Goal: Task Accomplishment & Management: Manage account settings

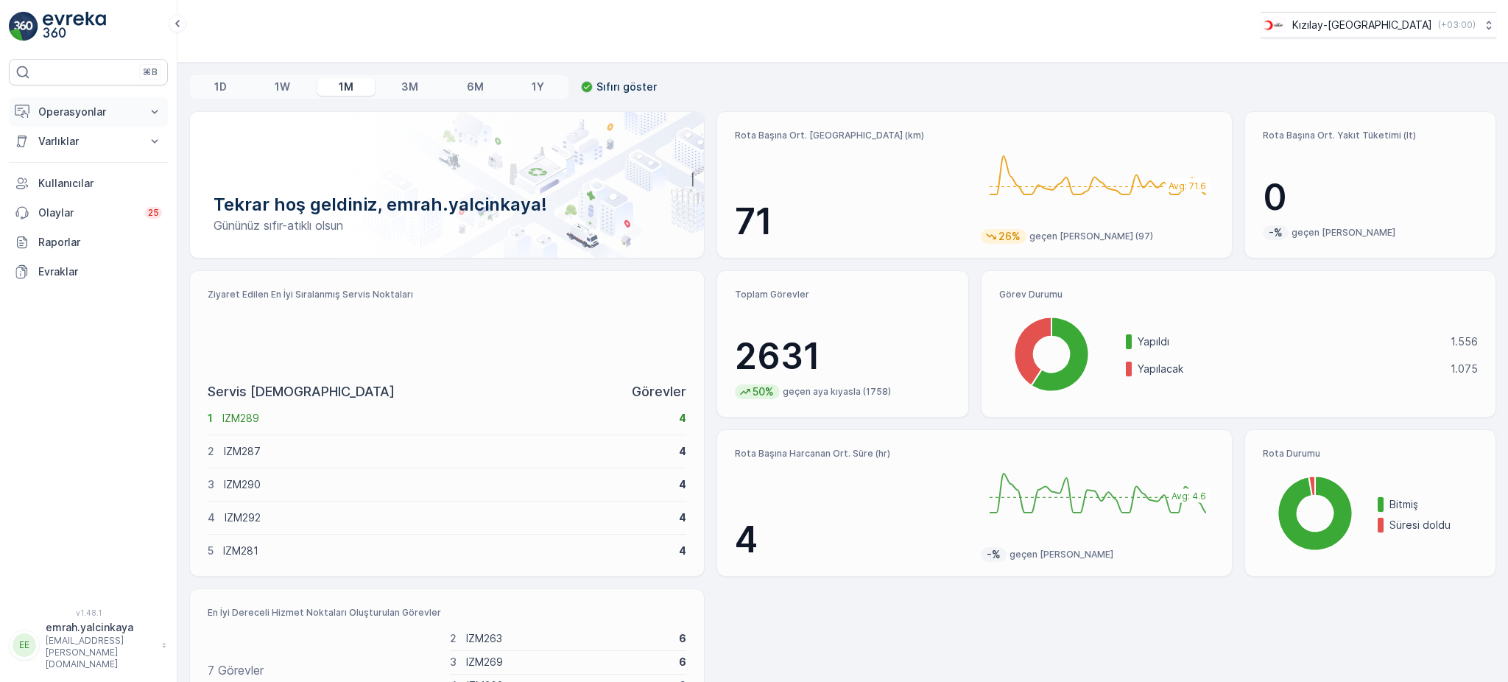
click at [45, 113] on p "Operasyonlar" at bounding box center [88, 112] width 100 height 15
click at [52, 137] on p "Rapor - Kızılay" at bounding box center [73, 137] width 71 height 15
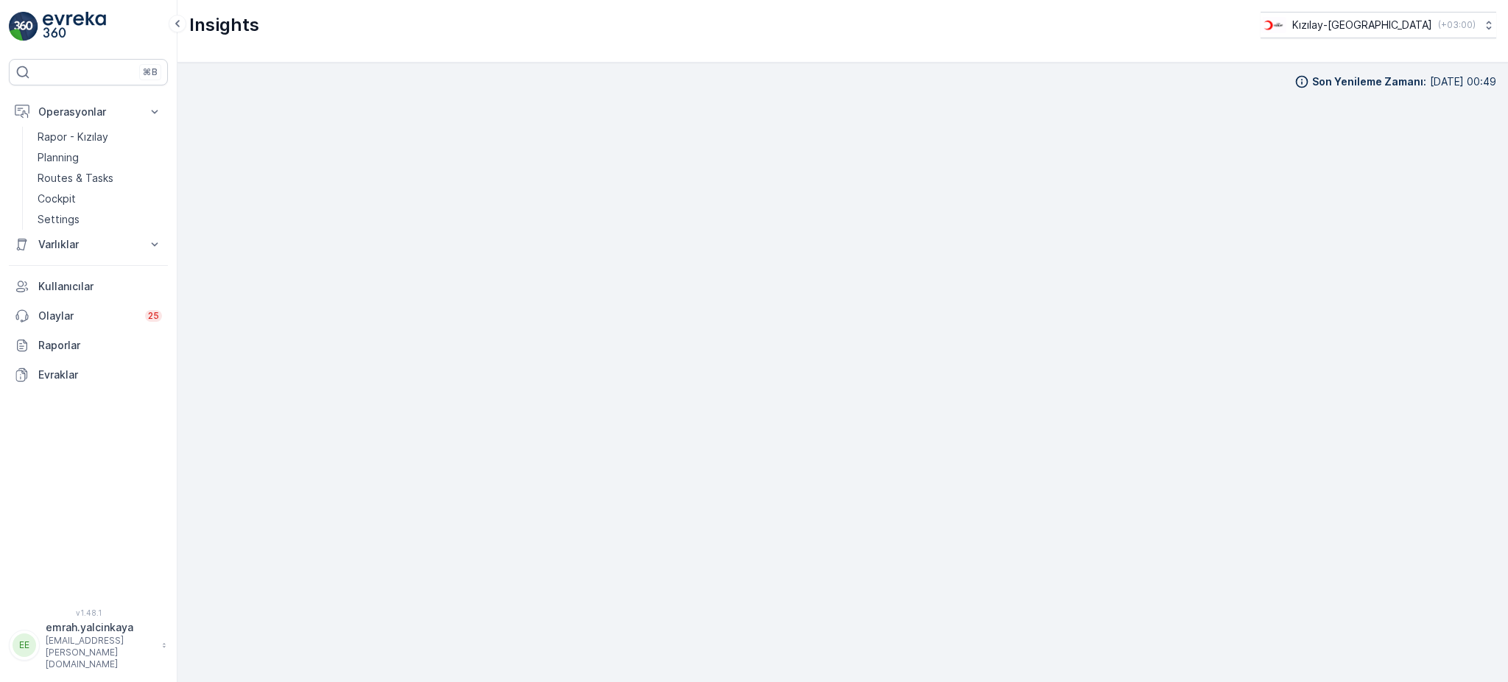
scroll to position [15, 0]
click at [66, 113] on p "Operasyonlar" at bounding box center [88, 112] width 100 height 15
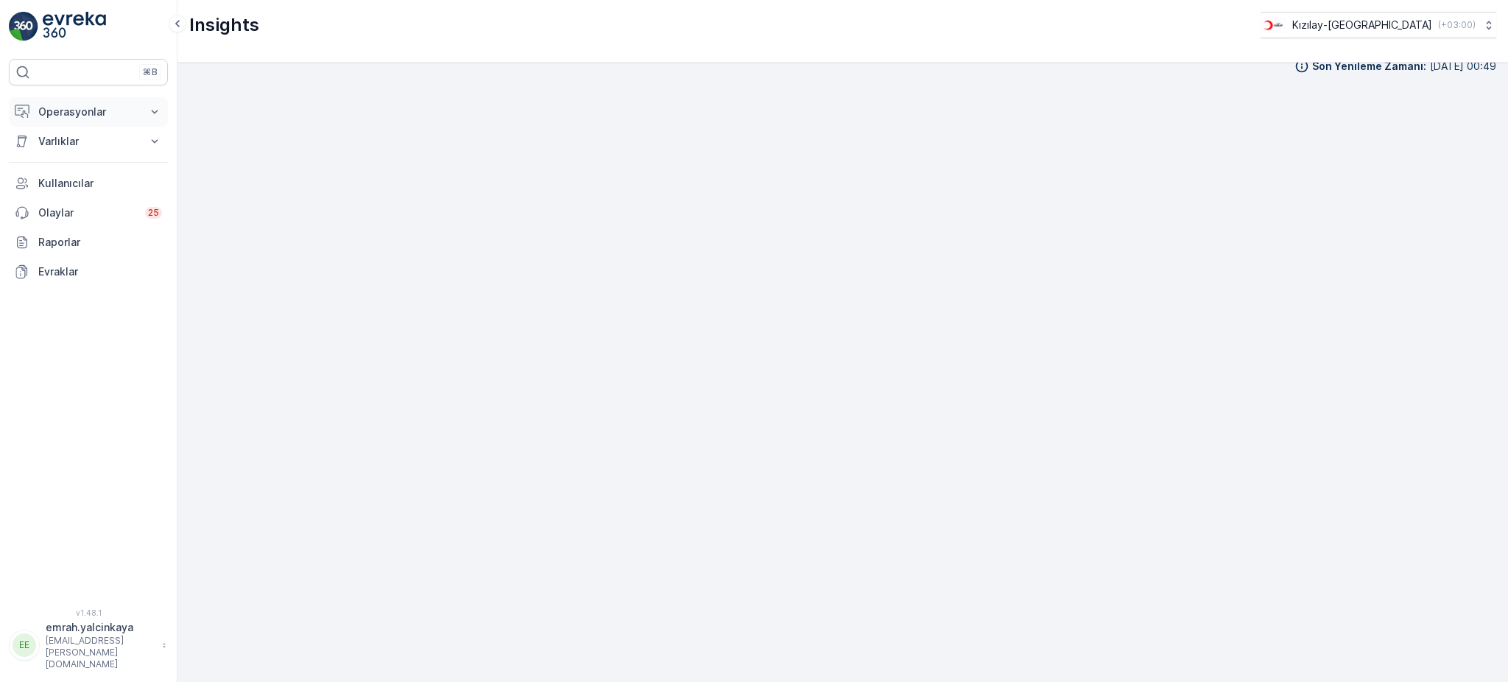
click at [66, 113] on p "Operasyonlar" at bounding box center [88, 112] width 100 height 15
click at [57, 176] on p "Routes & Tasks" at bounding box center [76, 178] width 76 height 15
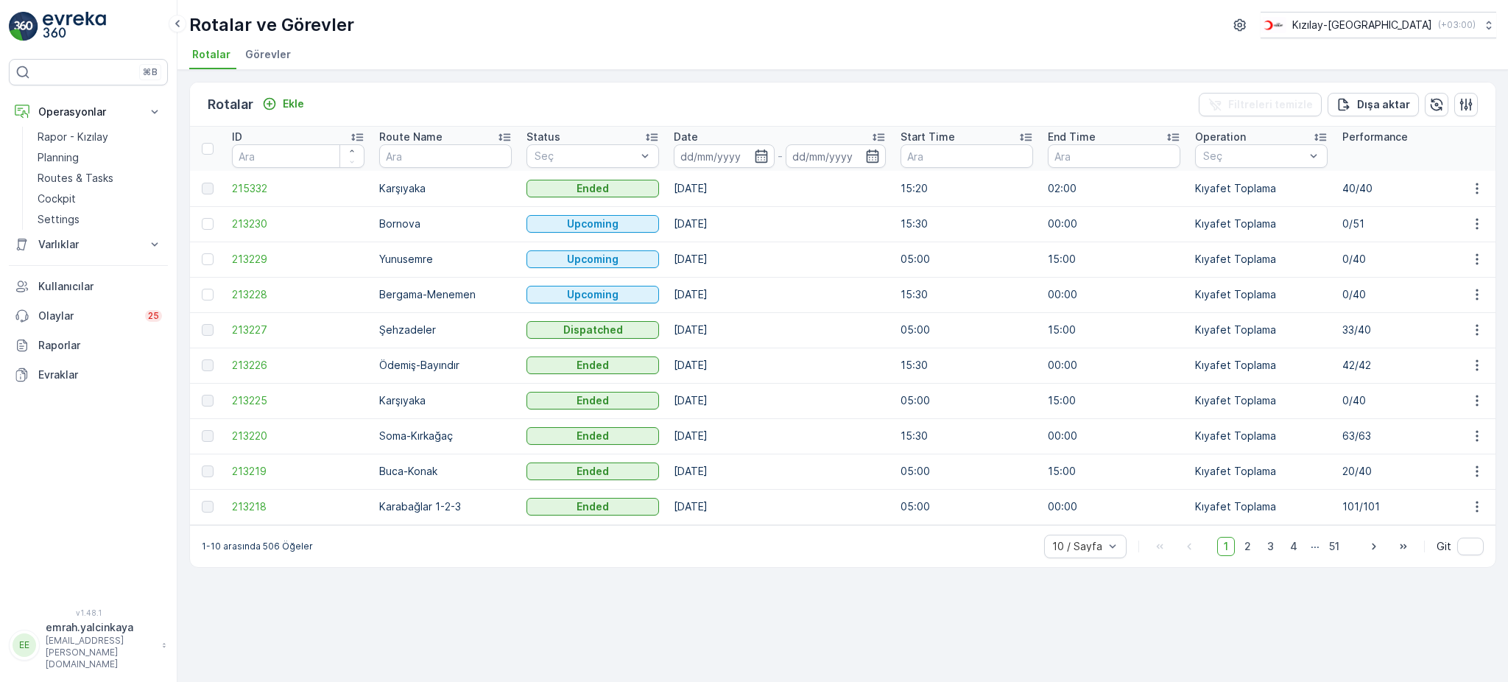
click at [1371, 331] on td "33/40" at bounding box center [1408, 329] width 147 height 35
click at [1348, 292] on td "0/40" at bounding box center [1408, 294] width 147 height 35
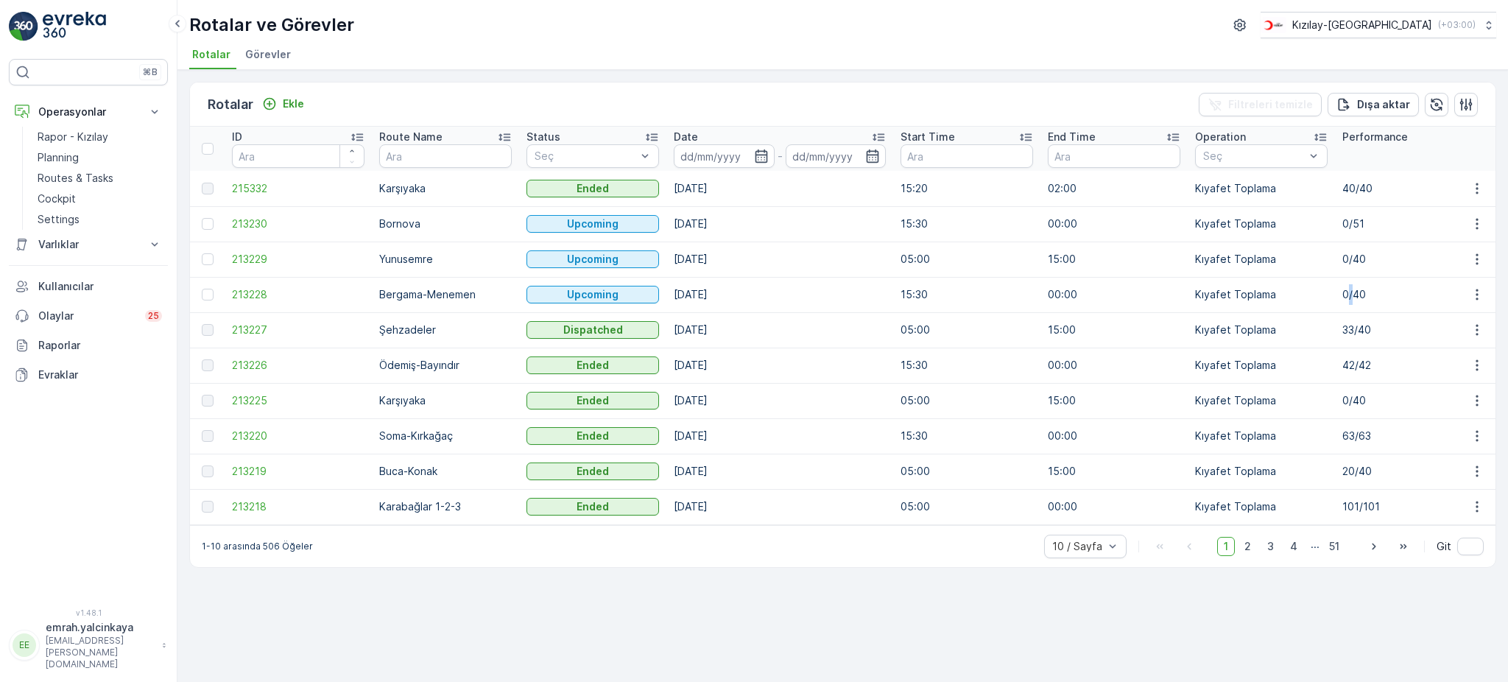
click at [1348, 292] on td "0/40" at bounding box center [1408, 294] width 147 height 35
click at [880, 82] on div "Rotalar Ekle Filtreleri temizle Dışa aktar" at bounding box center [842, 104] width 1305 height 44
click at [1146, 60] on ul "Rotalar Görevler" at bounding box center [836, 56] width 1295 height 25
click at [601, 104] on div "Rotalar Ekle Filtreleri temizle Dışa aktar" at bounding box center [842, 104] width 1305 height 44
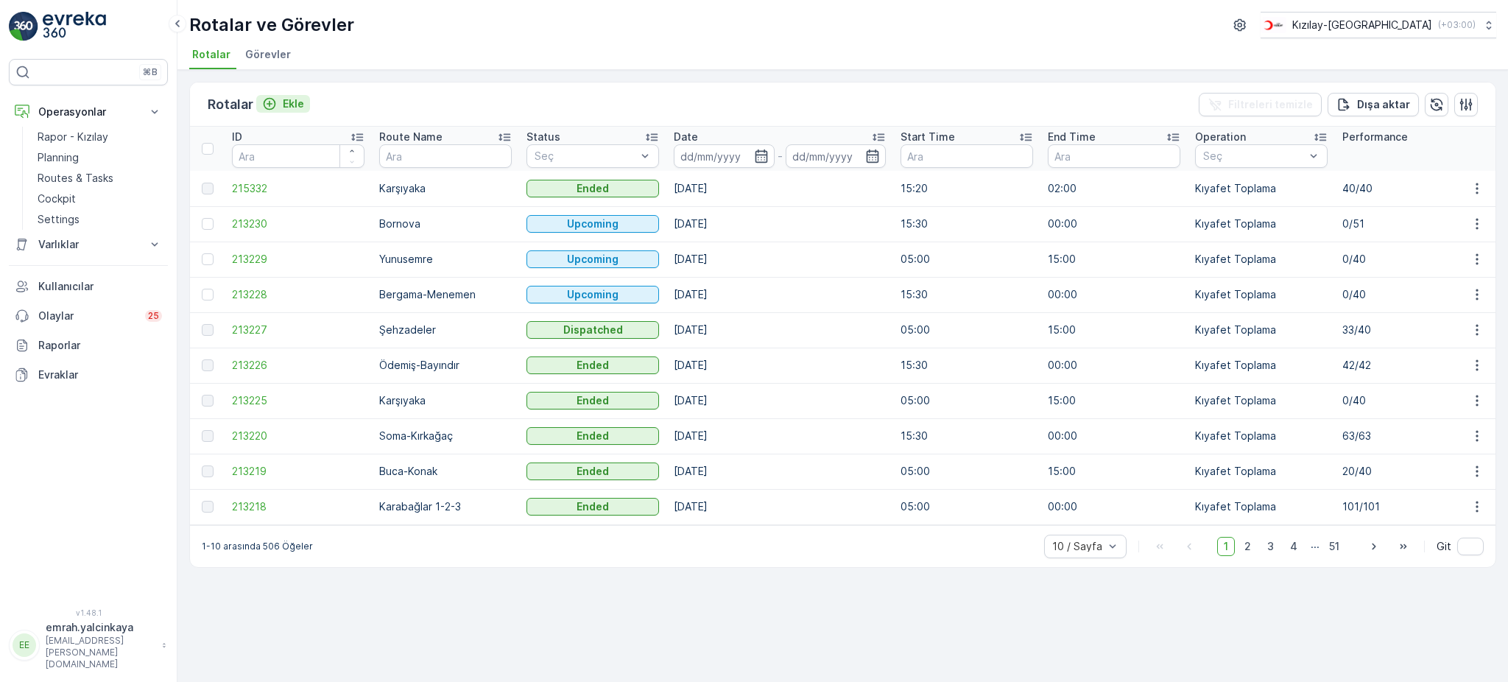
click at [283, 105] on p "Ekle" at bounding box center [293, 103] width 21 height 15
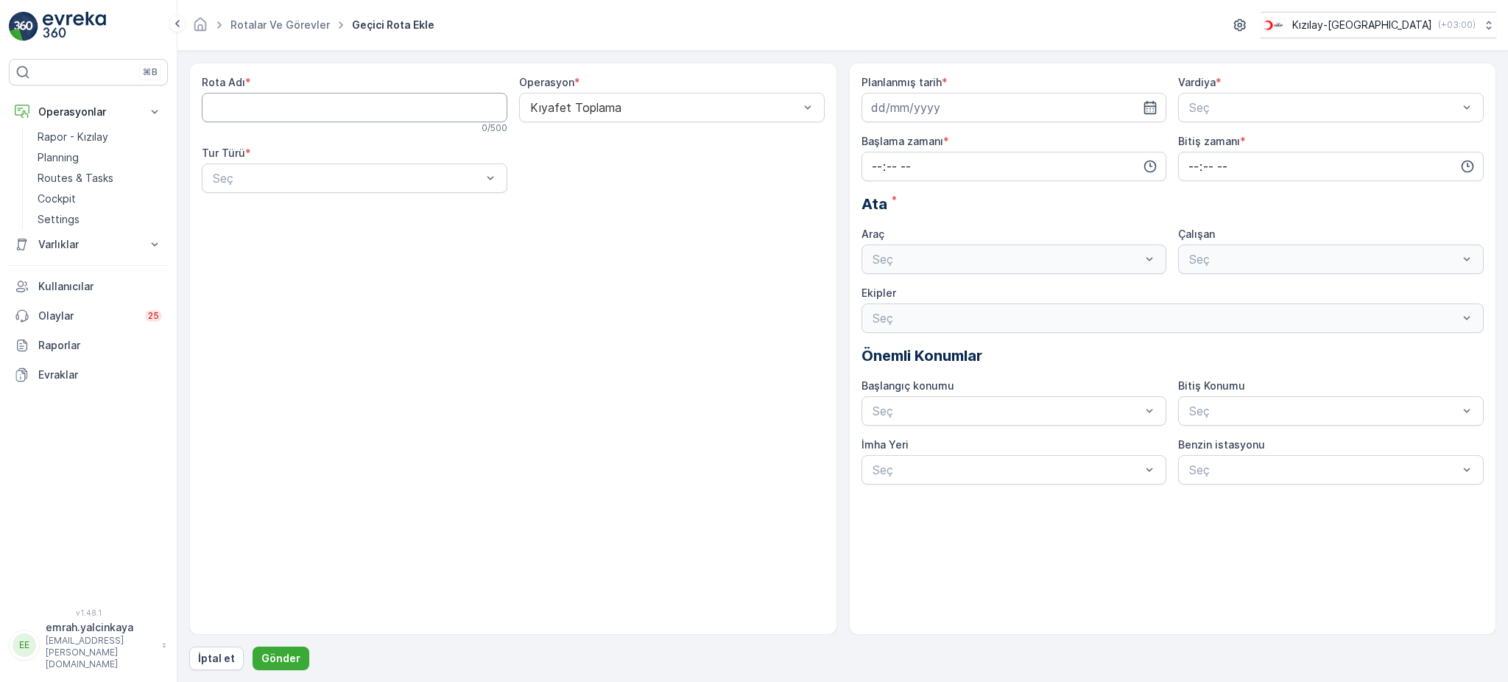
click at [289, 100] on Adı "Rota Adı" at bounding box center [355, 107] width 306 height 29
type Adı "K"
type Adı "Konak-Buca"
click at [251, 184] on div at bounding box center [347, 178] width 272 height 13
click at [261, 216] on div "Statik" at bounding box center [355, 214] width 288 height 13
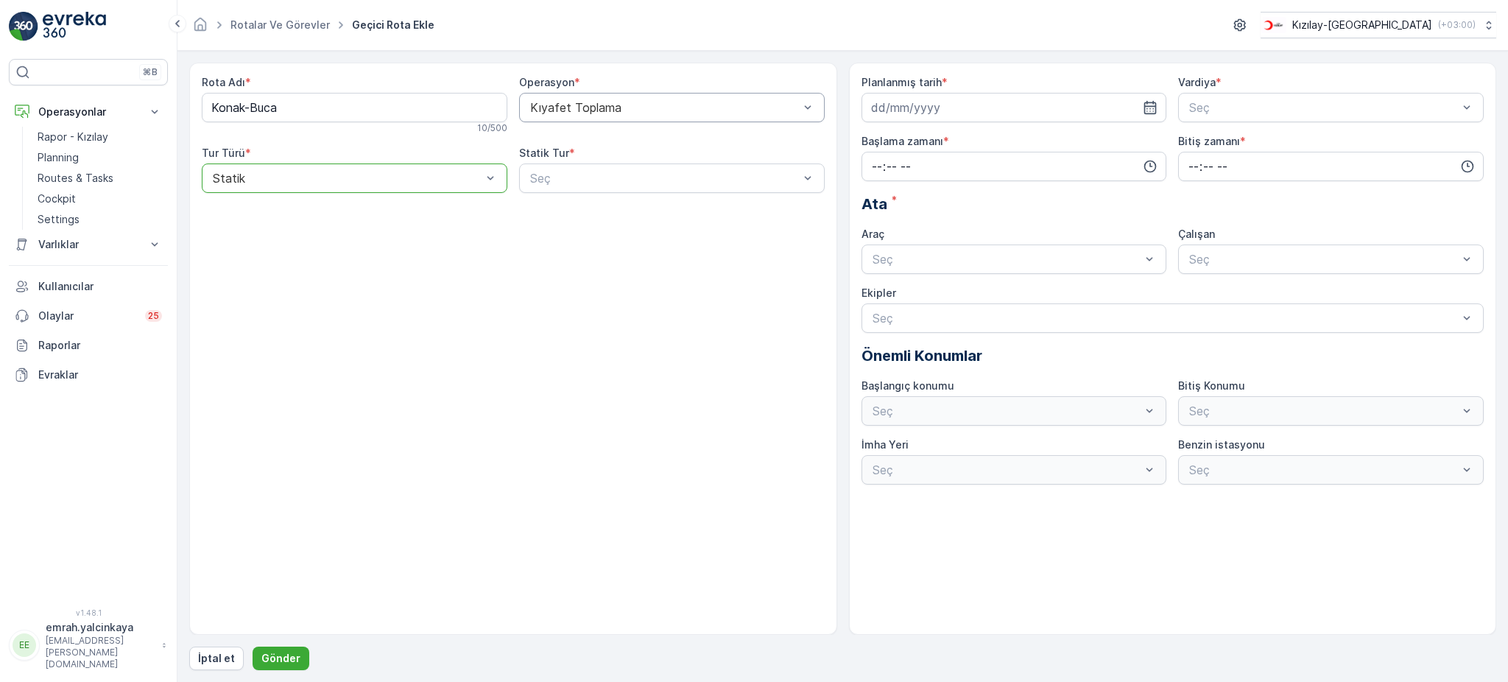
click at [712, 105] on div at bounding box center [665, 107] width 272 height 13
click at [671, 183] on div at bounding box center [665, 178] width 272 height 13
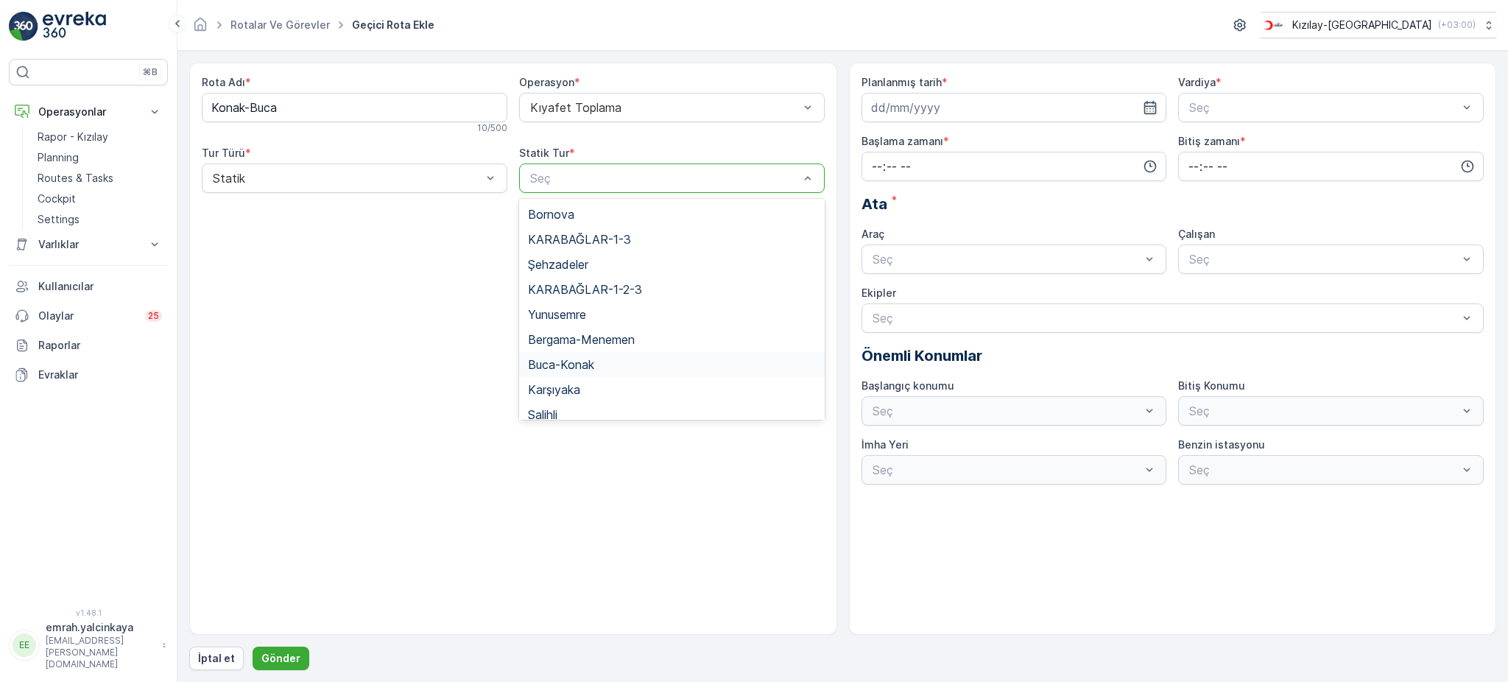
click at [668, 361] on div "Buca-Konak" at bounding box center [672, 364] width 288 height 13
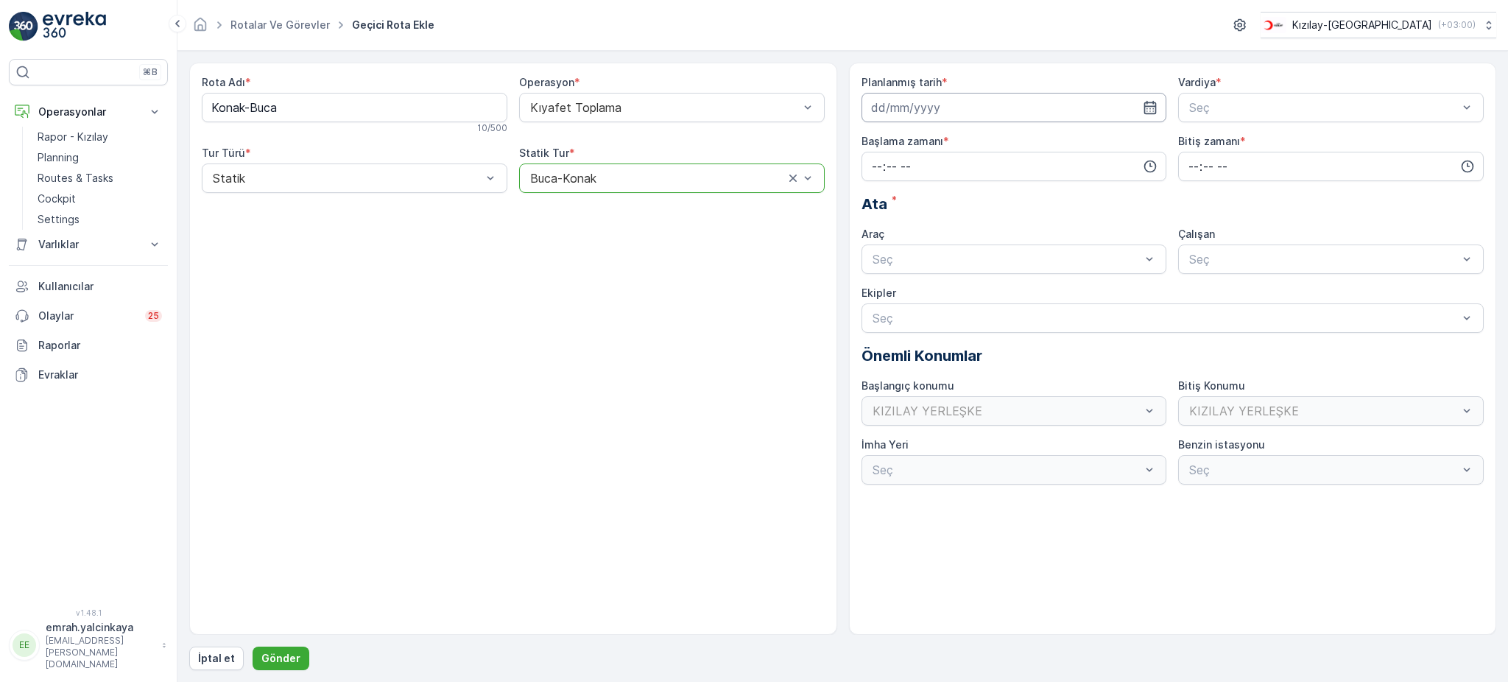
click at [908, 102] on input at bounding box center [1014, 107] width 306 height 29
click at [889, 292] on div "18" at bounding box center [886, 290] width 24 height 24
type input "[DATE]"
click at [1212, 119] on div "Seç" at bounding box center [1331, 107] width 306 height 29
click at [1222, 138] on span "A Vardiyası (Gündüz)" at bounding box center [1244, 143] width 114 height 13
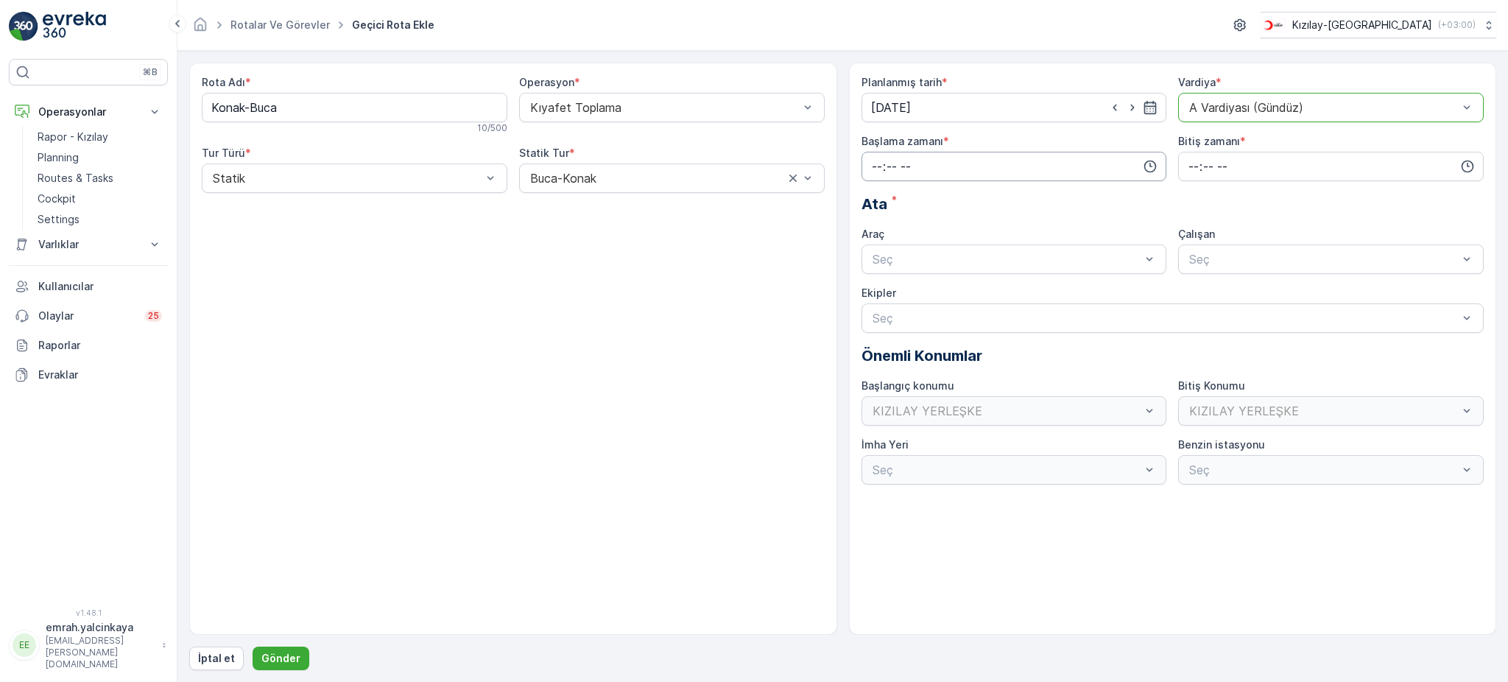
click at [1034, 166] on input "time" at bounding box center [1014, 166] width 306 height 29
click at [878, 296] on span "05" at bounding box center [876, 297] width 13 height 15
type input "05:00"
click at [1190, 174] on input "time" at bounding box center [1331, 166] width 306 height 29
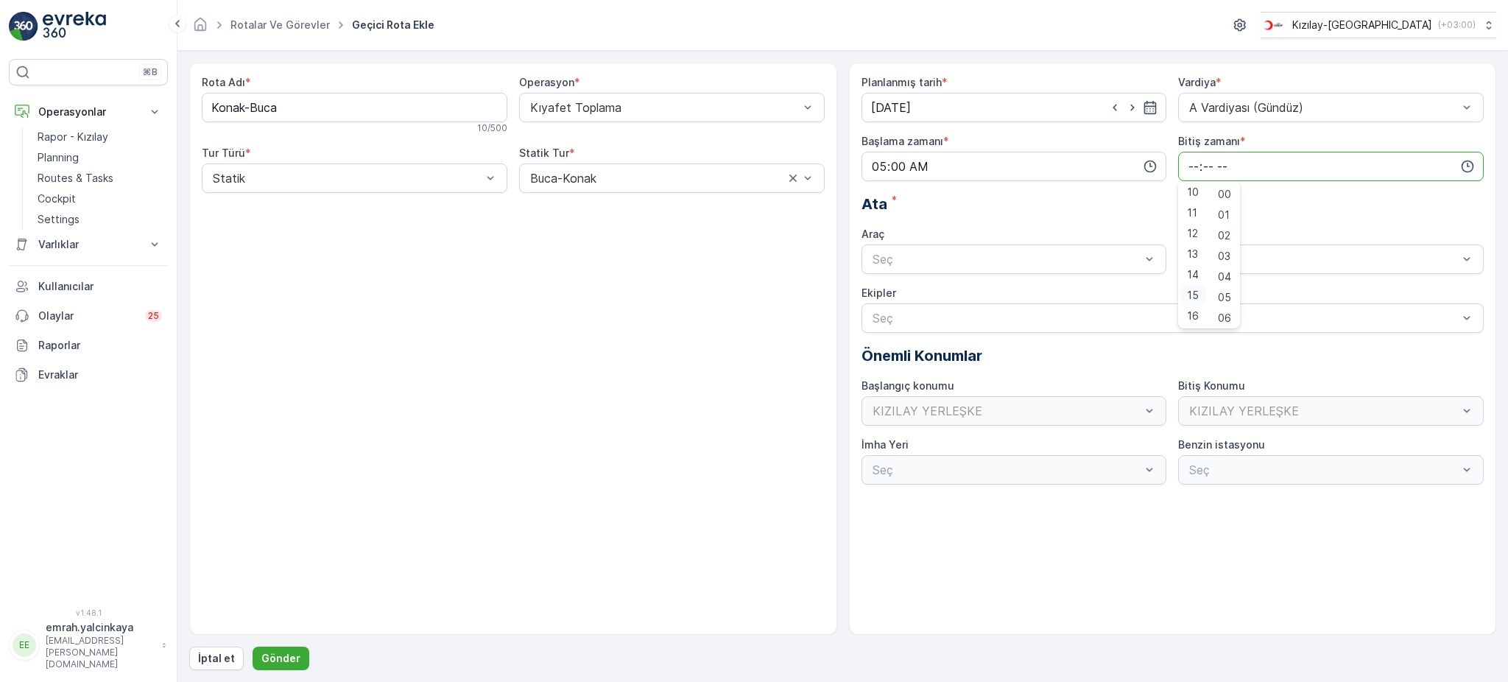
click at [1193, 294] on span "15" at bounding box center [1193, 295] width 12 height 15
type input "15:00"
click at [1074, 262] on div at bounding box center [1007, 259] width 272 height 13
click at [1052, 293] on div "06 DCG 302" at bounding box center [1014, 295] width 288 height 13
click at [1245, 263] on div at bounding box center [1324, 259] width 272 height 13
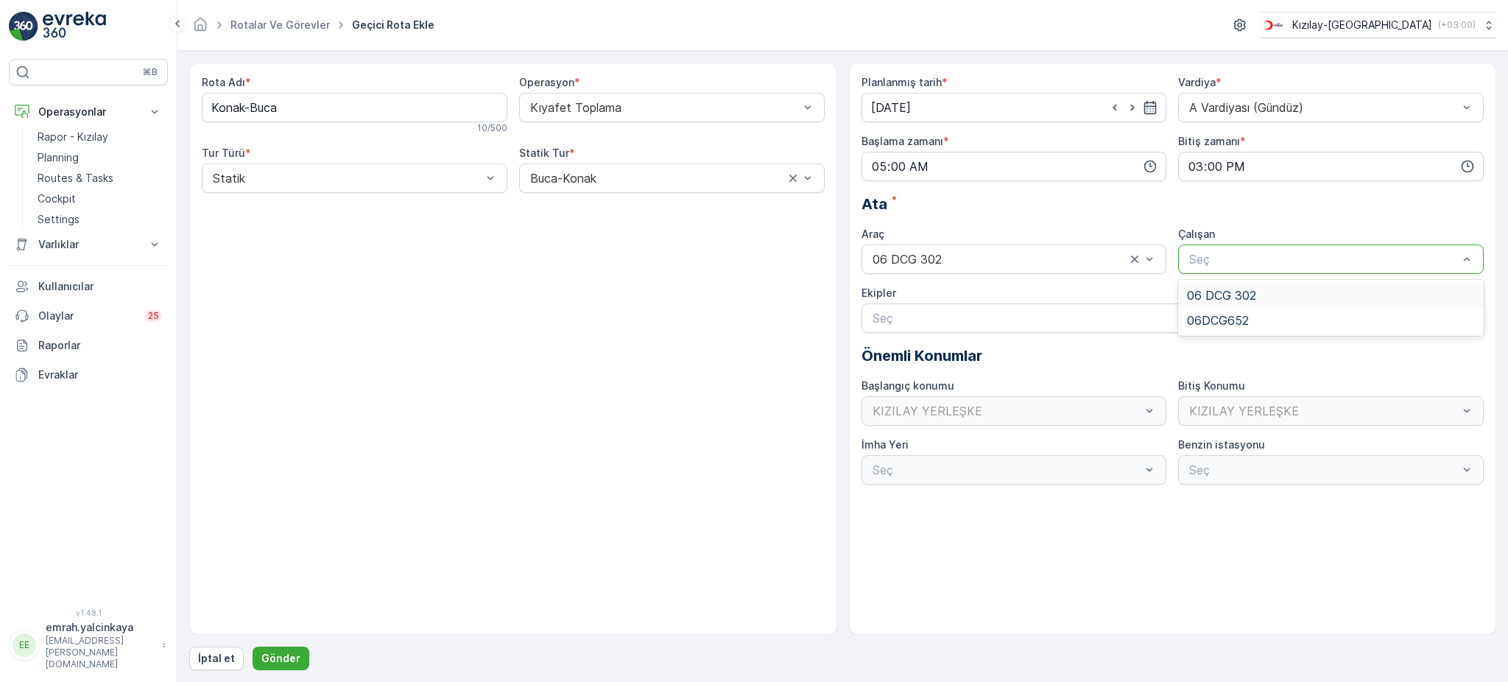
click at [1260, 286] on div "06 DCG 302" at bounding box center [1331, 295] width 306 height 25
click at [288, 652] on p "Gönder" at bounding box center [280, 658] width 39 height 15
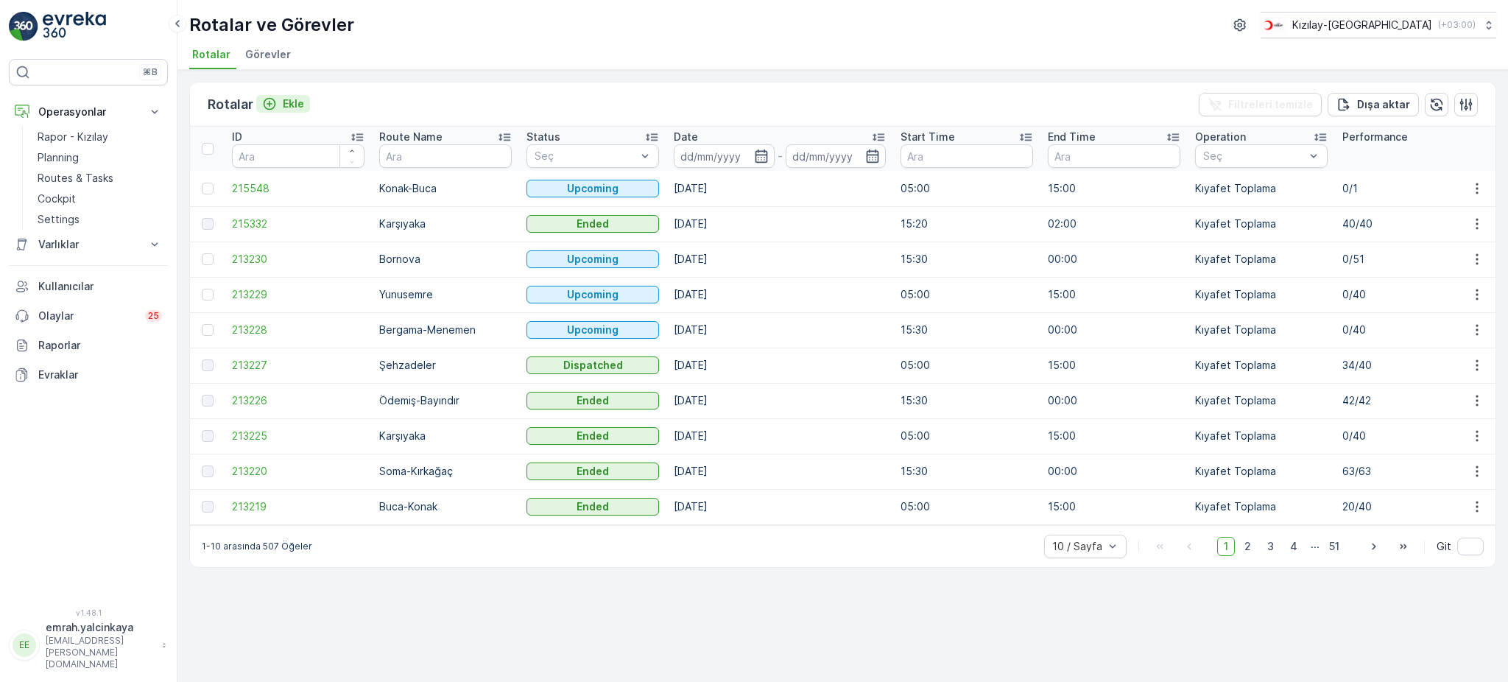
click at [278, 104] on div "Ekle" at bounding box center [283, 103] width 42 height 15
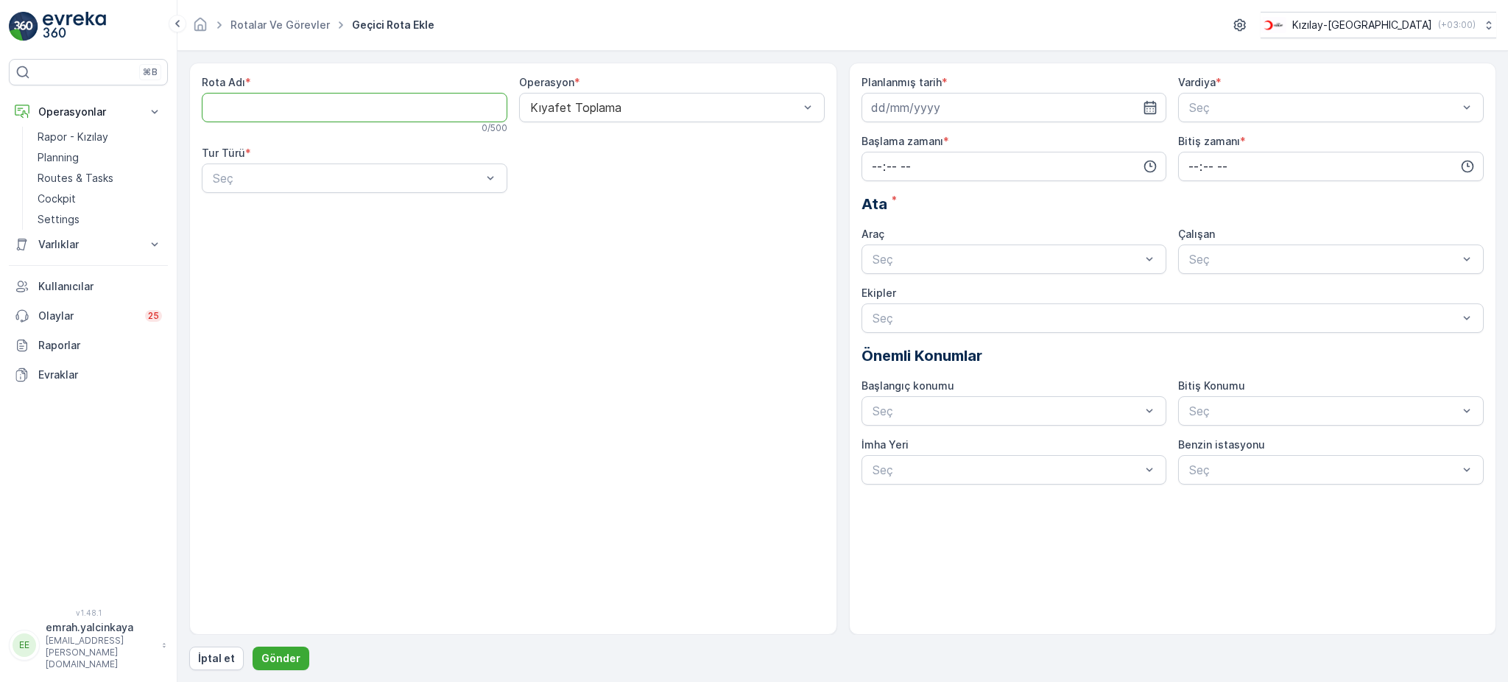
click at [244, 118] on Adı "Rota Adı" at bounding box center [355, 107] width 306 height 29
type Adı "Bornova"
click at [445, 177] on div at bounding box center [347, 178] width 272 height 13
click at [421, 219] on div "Statik" at bounding box center [355, 214] width 288 height 13
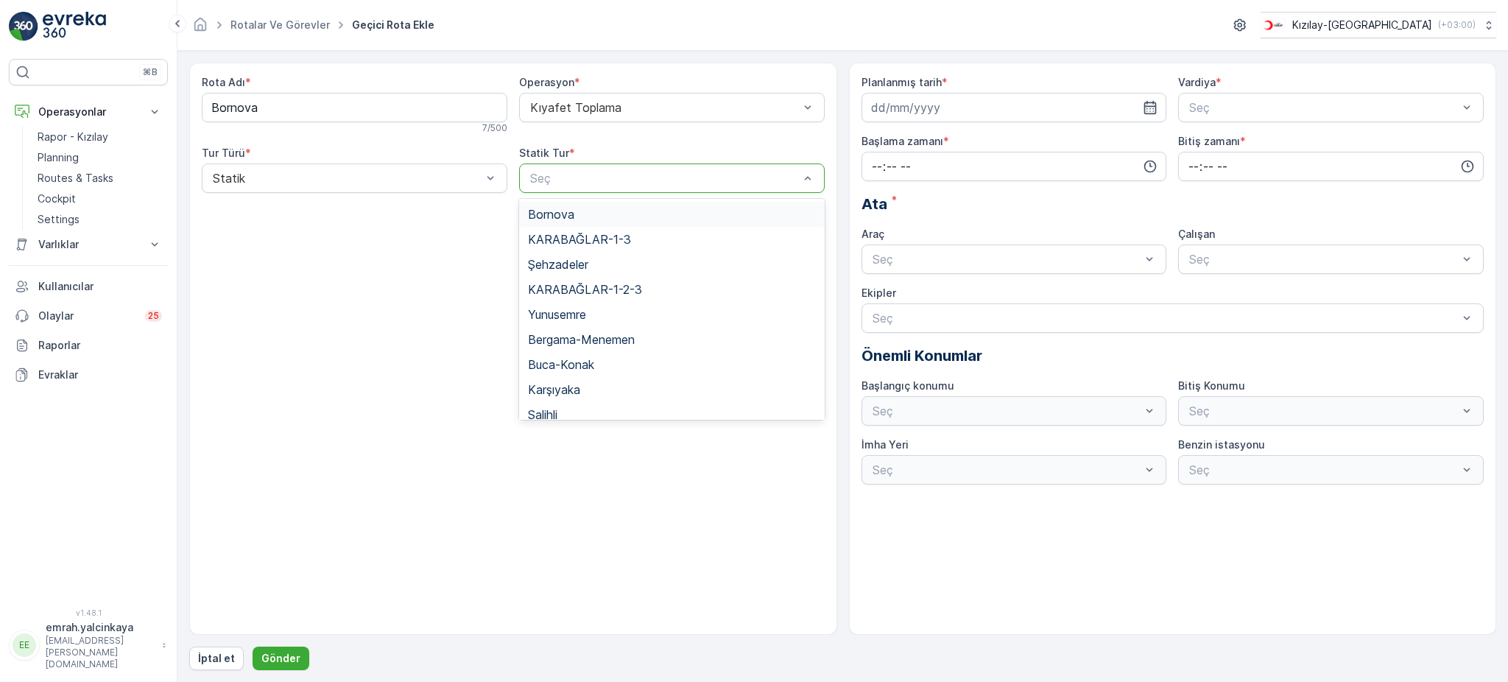
click at [586, 217] on div "Bornova" at bounding box center [672, 214] width 288 height 13
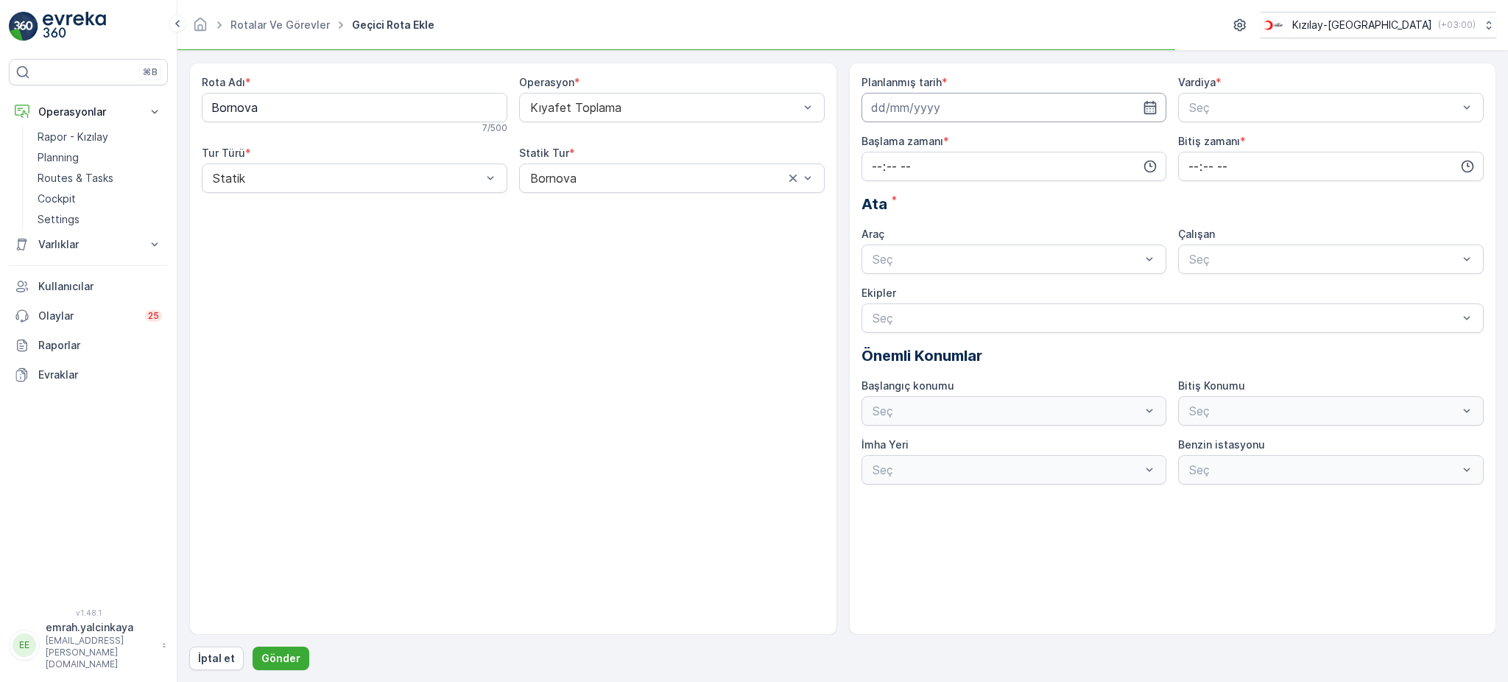
click at [893, 103] on input at bounding box center [1014, 107] width 306 height 29
click at [889, 294] on div "18" at bounding box center [886, 290] width 24 height 24
type input "[DATE]"
click at [1235, 160] on div "B Vardiyası (Gece)" at bounding box center [1331, 168] width 306 height 25
click at [972, 171] on input "time" at bounding box center [1014, 166] width 306 height 29
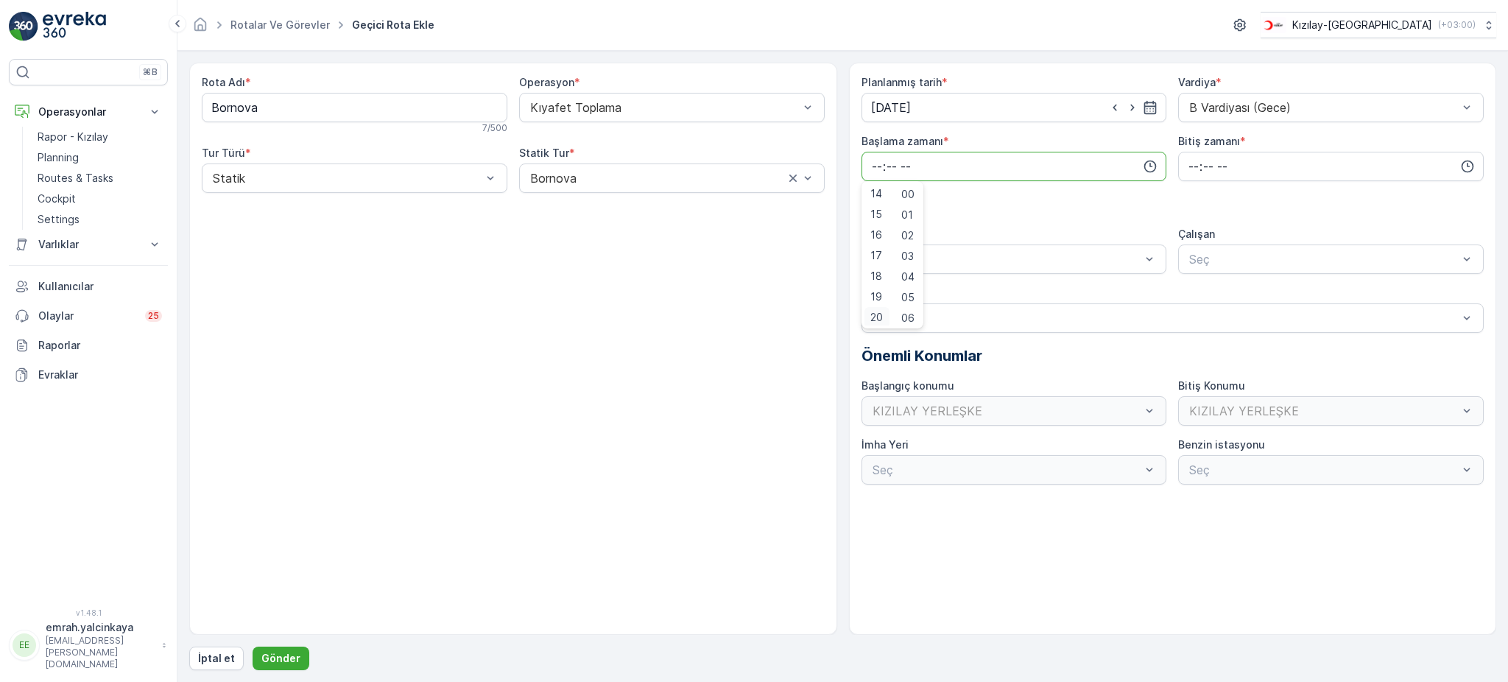
scroll to position [312, 0]
click at [878, 215] on span "16" at bounding box center [876, 212] width 12 height 15
type input "16:00"
click at [1188, 171] on input "time" at bounding box center [1331, 166] width 306 height 29
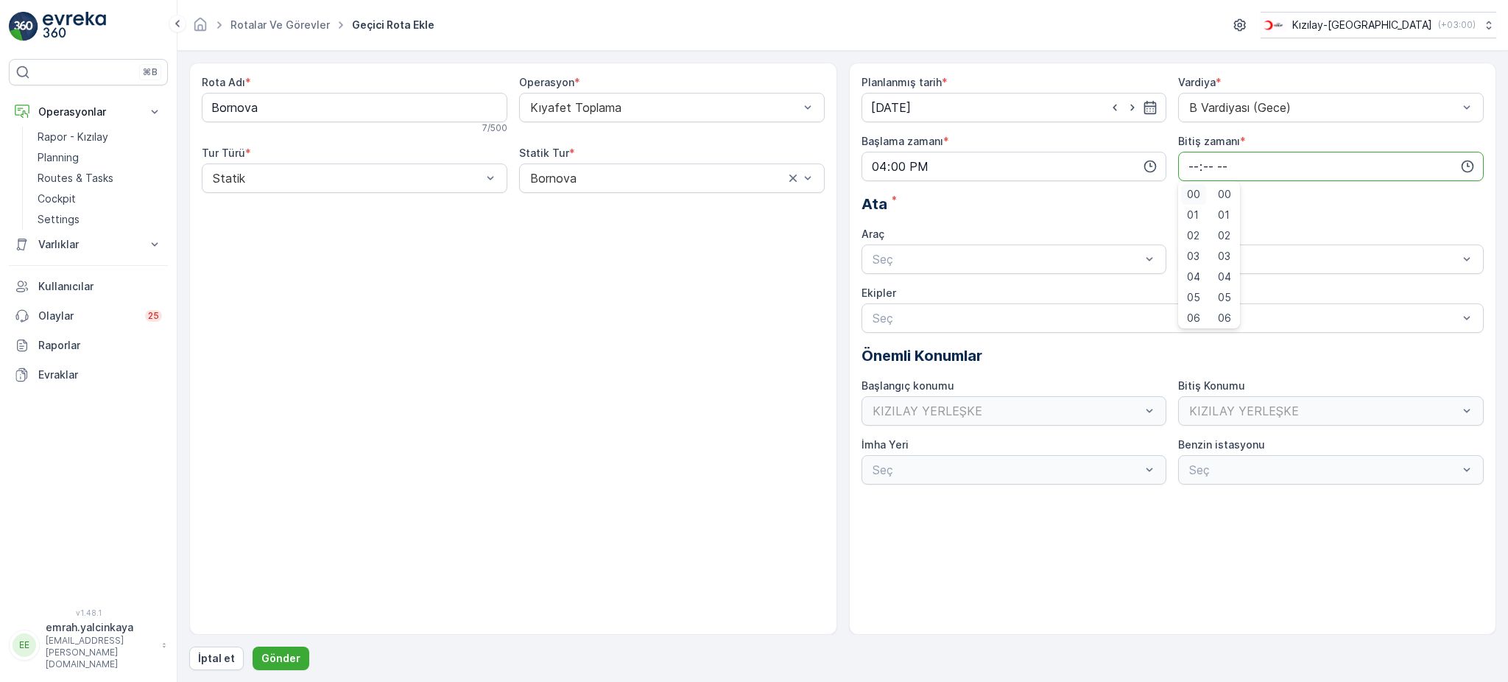
click at [1193, 192] on span "00" at bounding box center [1193, 194] width 13 height 15
type input "00:00"
click at [1085, 265] on div at bounding box center [1007, 259] width 272 height 13
click at [1087, 286] on div "06 DCG 302" at bounding box center [1014, 295] width 306 height 25
click at [1229, 269] on div "Seç" at bounding box center [1331, 258] width 306 height 29
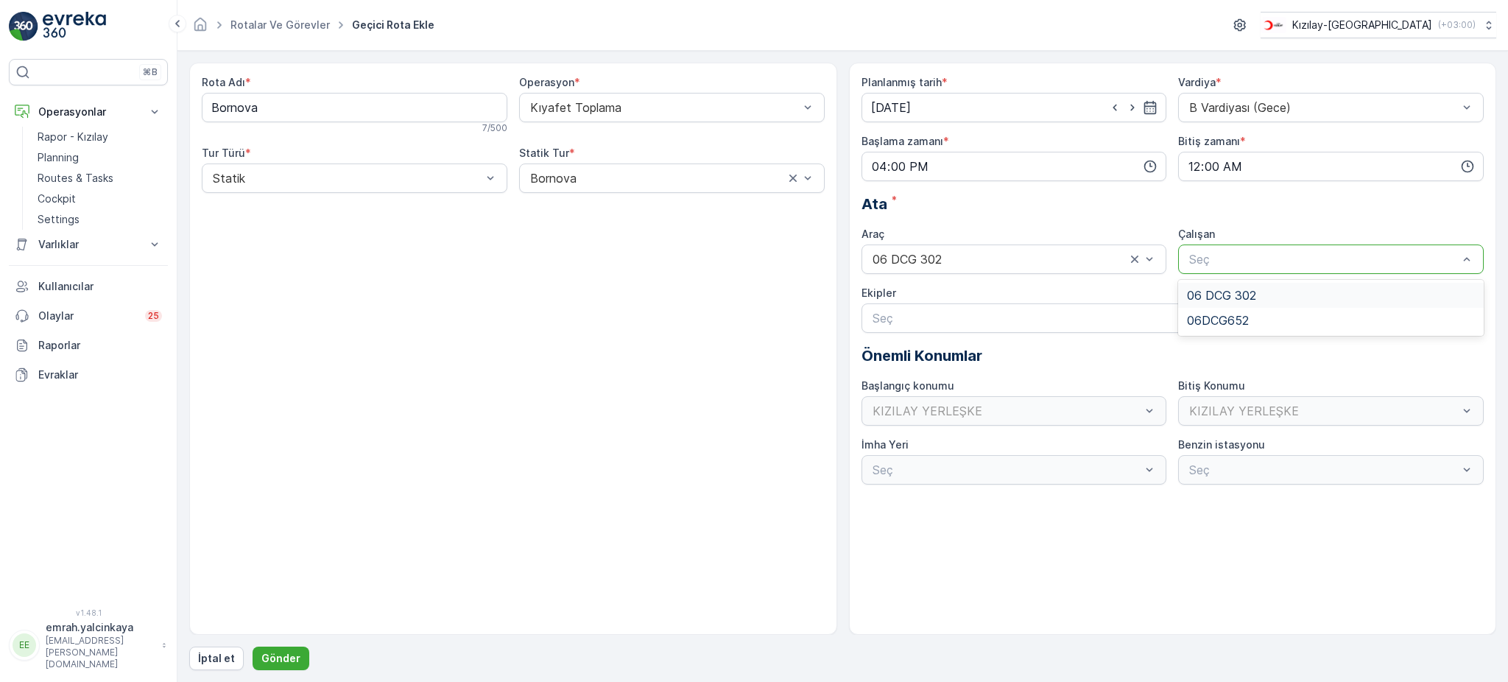
click at [1226, 289] on span "06 DCG 302" at bounding box center [1221, 295] width 69 height 13
click at [272, 657] on p "Gönder" at bounding box center [280, 658] width 39 height 15
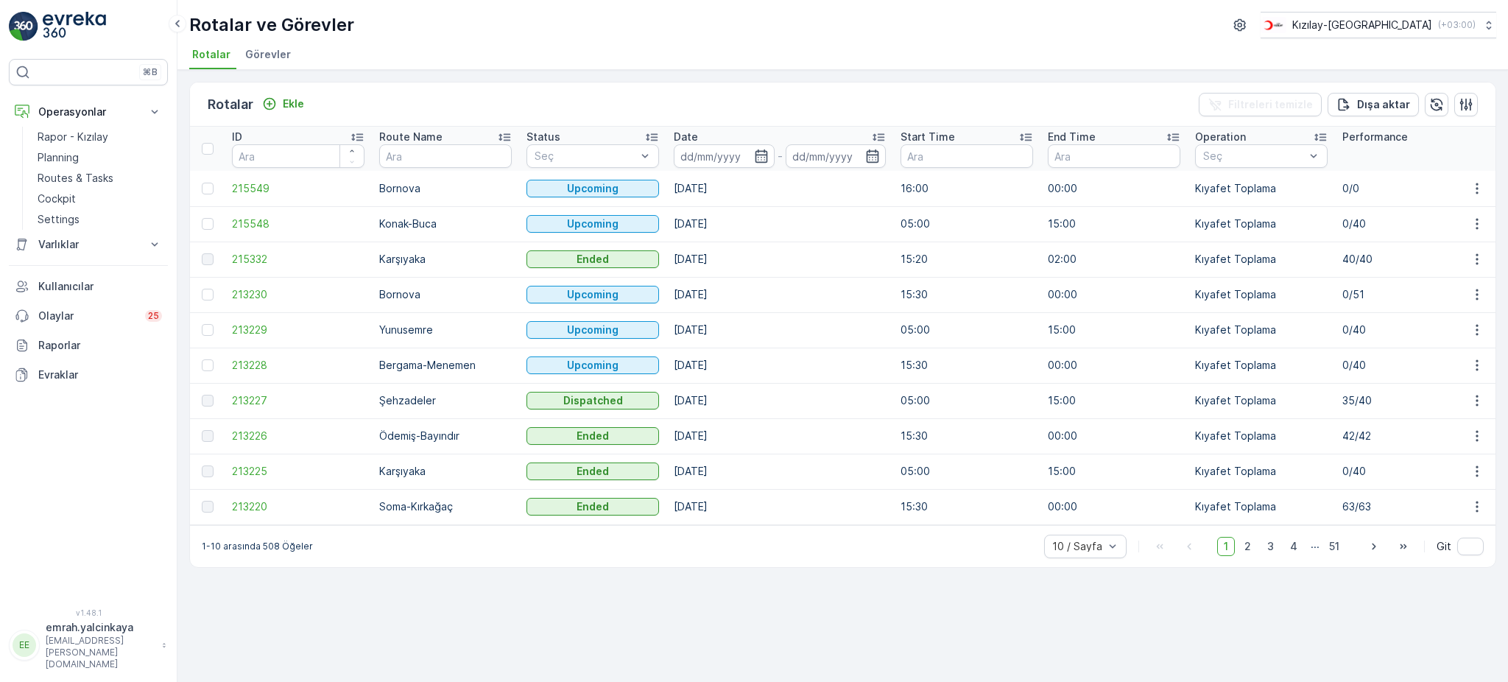
click at [1091, 49] on ul "Rotalar Görevler" at bounding box center [836, 56] width 1295 height 25
click at [273, 103] on icon "Ekle" at bounding box center [269, 103] width 15 height 15
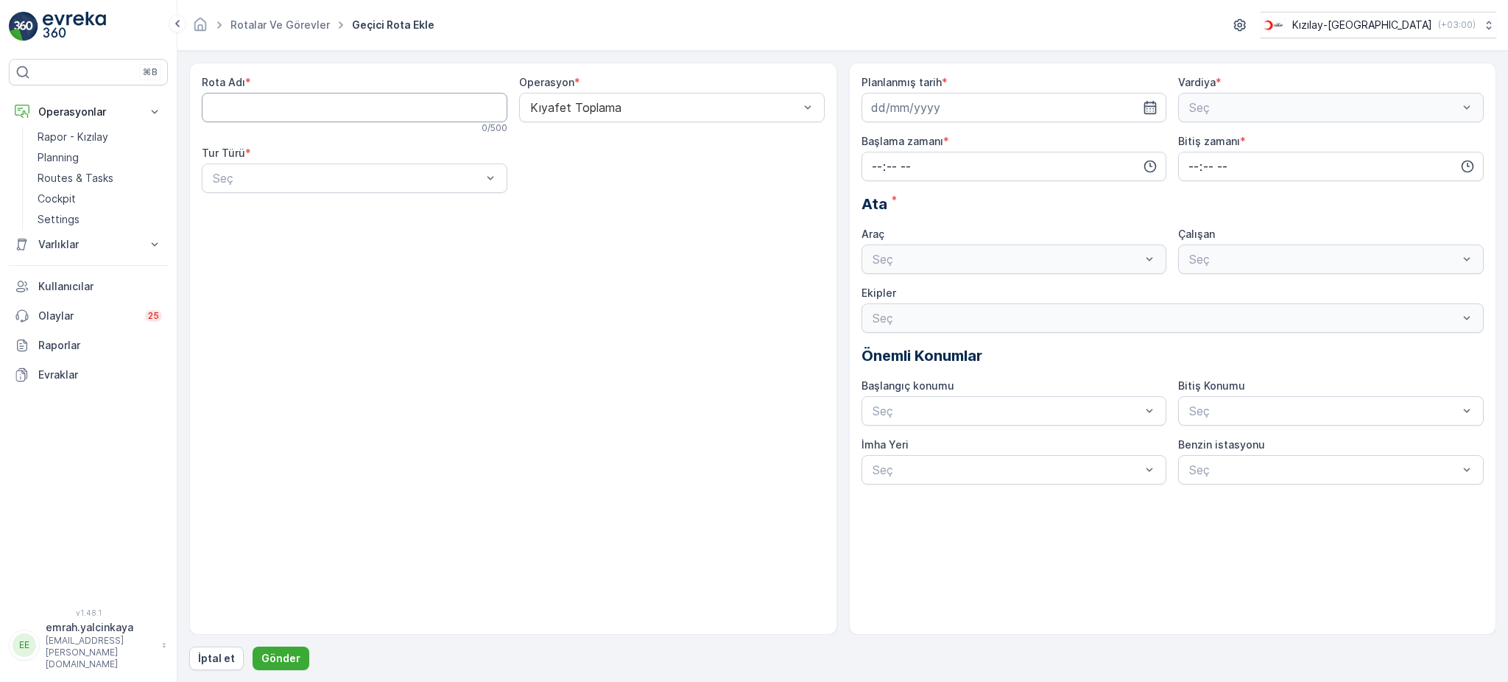
click at [345, 112] on Adı "Rota Adı" at bounding box center [355, 107] width 306 height 29
type Adı "Karşıyaka"
click at [253, 216] on div "Statik" at bounding box center [355, 214] width 288 height 13
click at [642, 190] on div "Seç" at bounding box center [672, 177] width 306 height 29
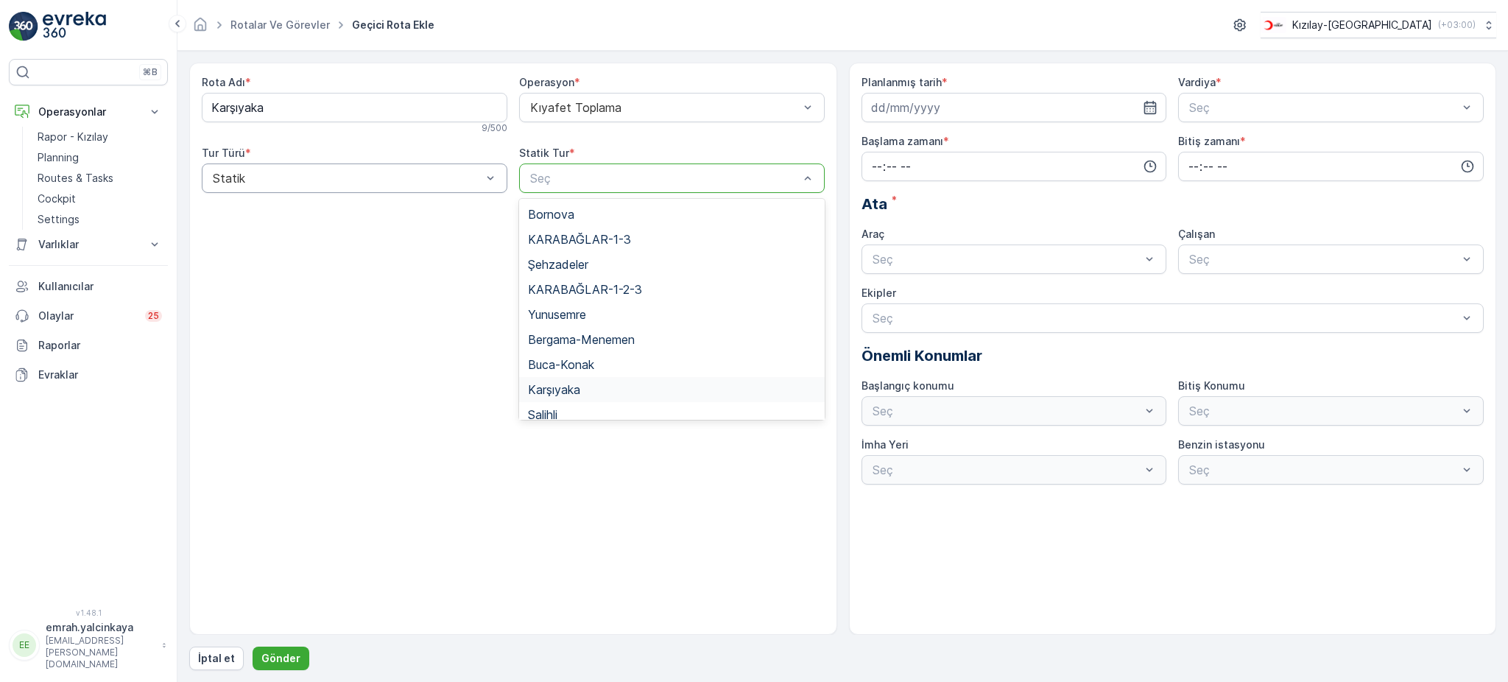
click at [599, 383] on div "Karşıyaka" at bounding box center [672, 389] width 288 height 13
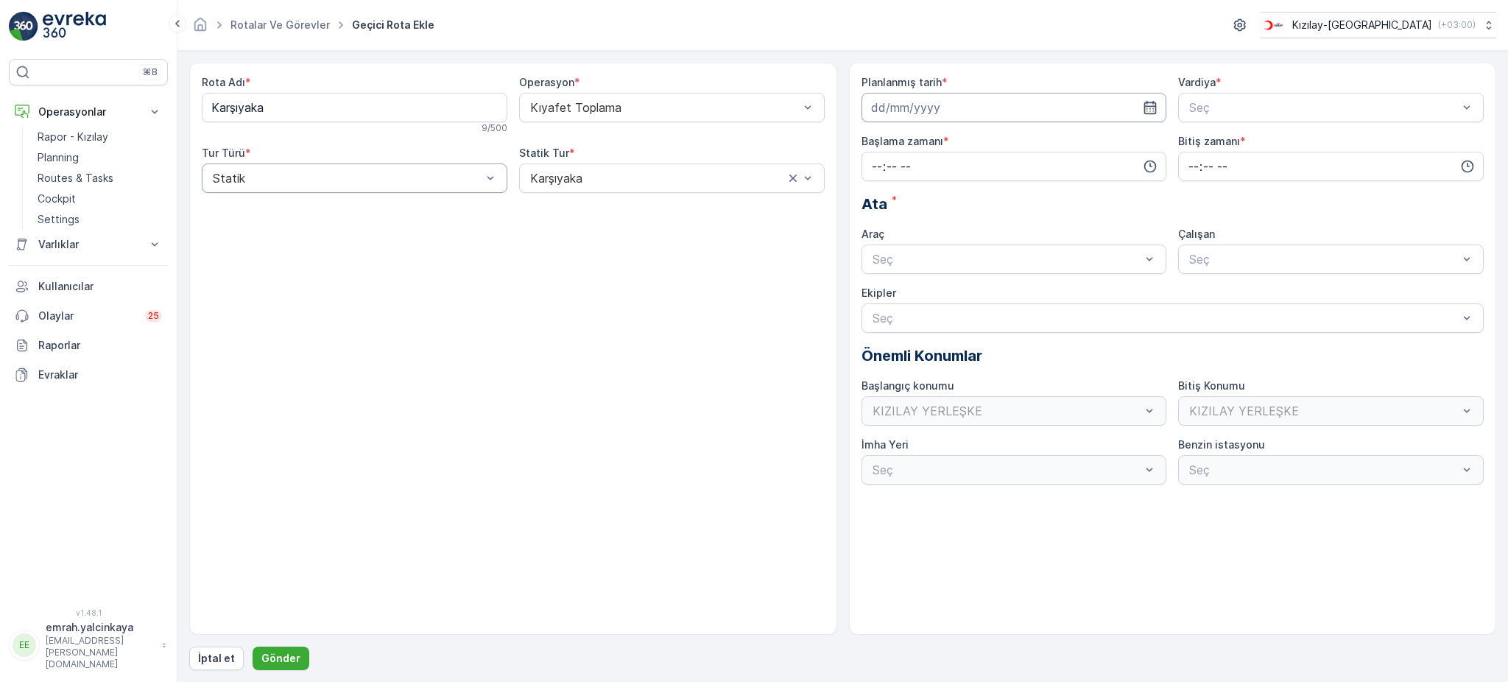
click at [958, 103] on input at bounding box center [1014, 107] width 306 height 29
click at [916, 288] on div "19" at bounding box center [912, 290] width 24 height 24
type input "[DATE]"
click at [1198, 107] on div at bounding box center [1324, 107] width 272 height 13
click at [1223, 141] on span "A Vardiyası (Gündüz)" at bounding box center [1244, 143] width 114 height 13
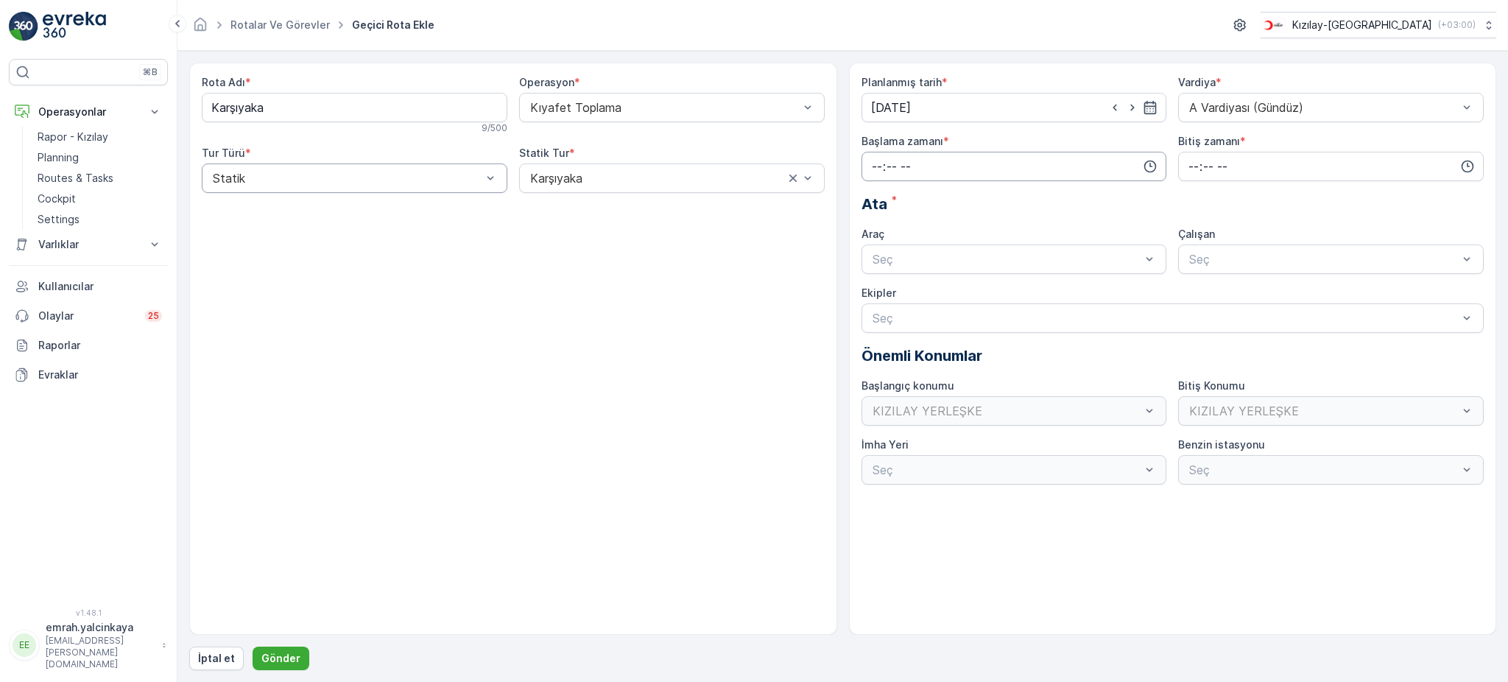
click at [956, 177] on input "time" at bounding box center [1014, 166] width 306 height 29
click at [876, 317] on span "06" at bounding box center [876, 315] width 13 height 15
type input "06:00"
click at [1187, 169] on input "time" at bounding box center [1331, 166] width 306 height 29
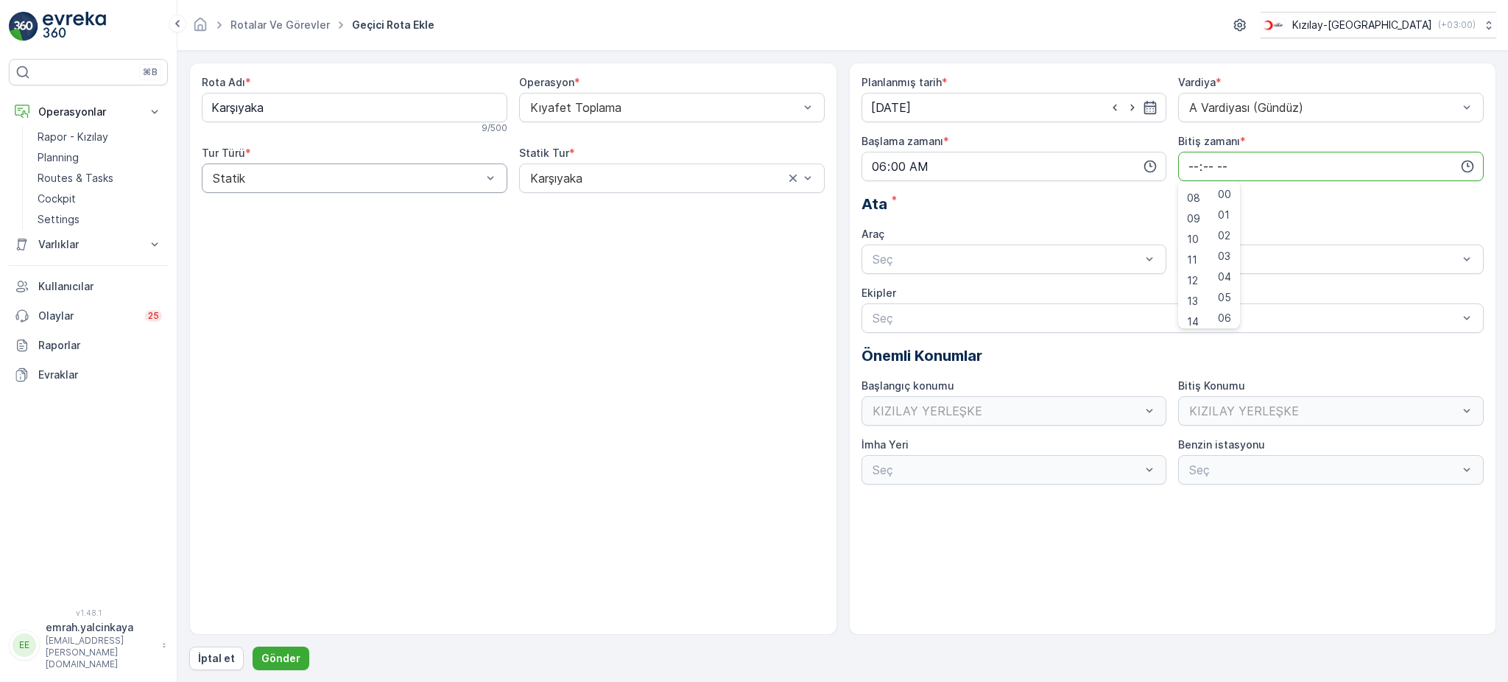
scroll to position [196, 0]
click at [1196, 306] on span "15" at bounding box center [1193, 307] width 12 height 15
type input "15:00"
click at [1109, 269] on div "Seç" at bounding box center [1014, 258] width 306 height 29
click at [1090, 292] on div "06 DCG 302" at bounding box center [1014, 295] width 288 height 13
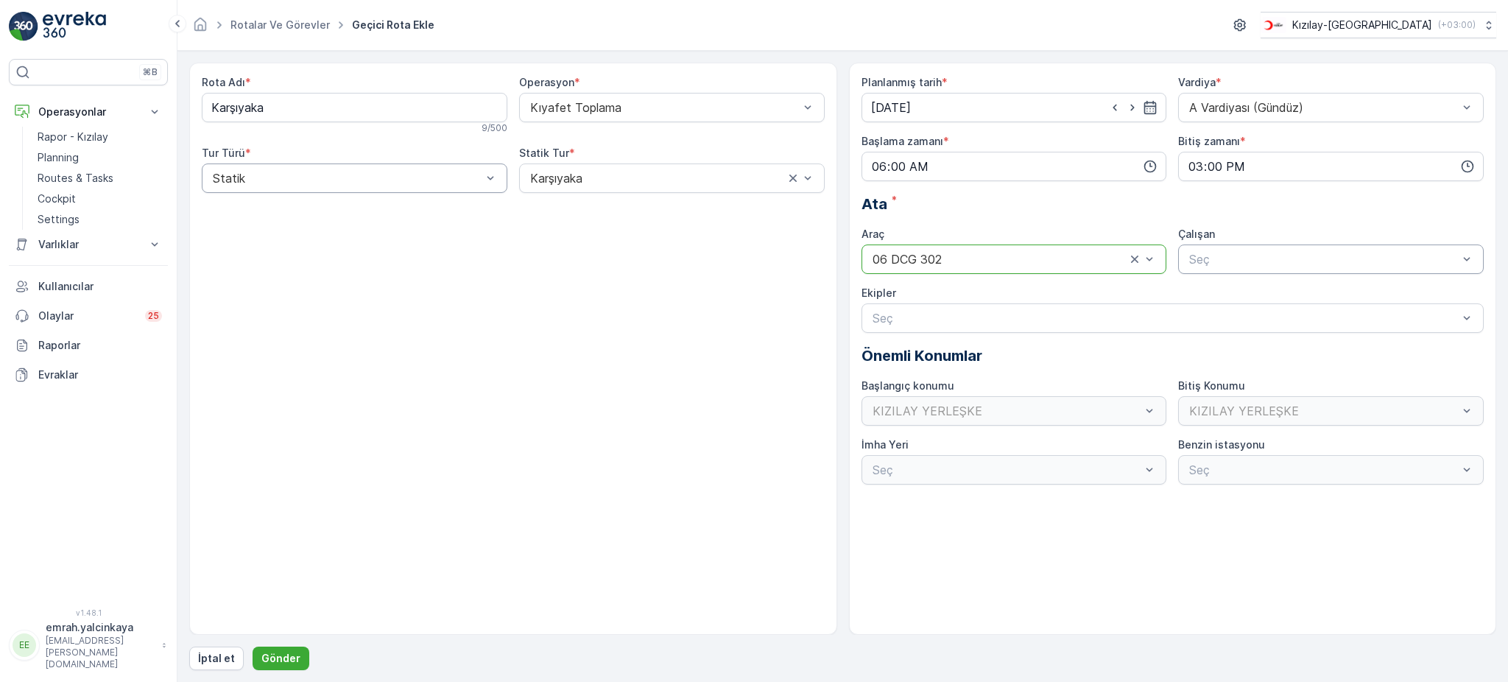
click at [1247, 264] on div at bounding box center [1324, 259] width 272 height 13
drag, startPoint x: 1263, startPoint y: 295, endPoint x: 1082, endPoint y: 343, distance: 186.6
click at [1261, 294] on div "06 DCG 302" at bounding box center [1331, 295] width 288 height 13
click at [279, 655] on p "Gönder" at bounding box center [280, 658] width 39 height 15
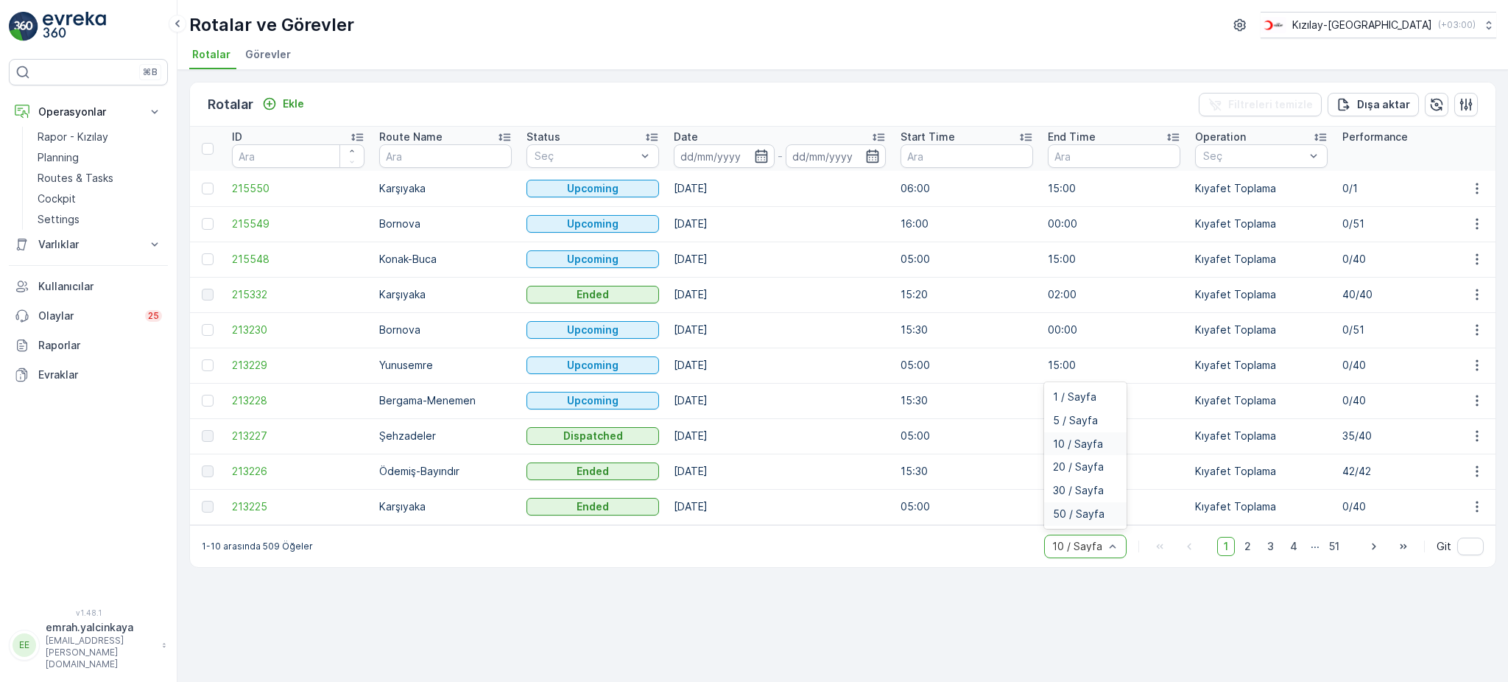
click at [1105, 526] on div "50 / Sayfa" at bounding box center [1085, 514] width 82 height 24
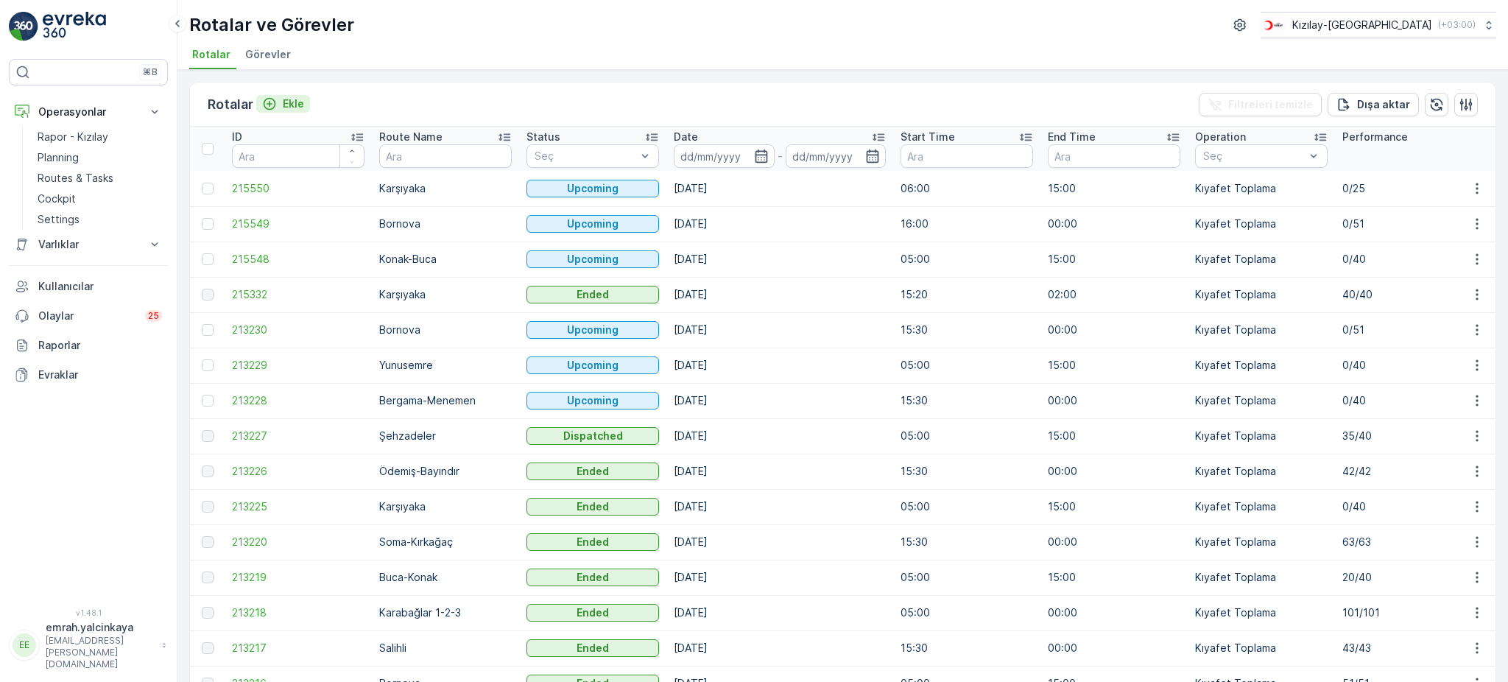
click at [289, 105] on p "Ekle" at bounding box center [293, 103] width 21 height 15
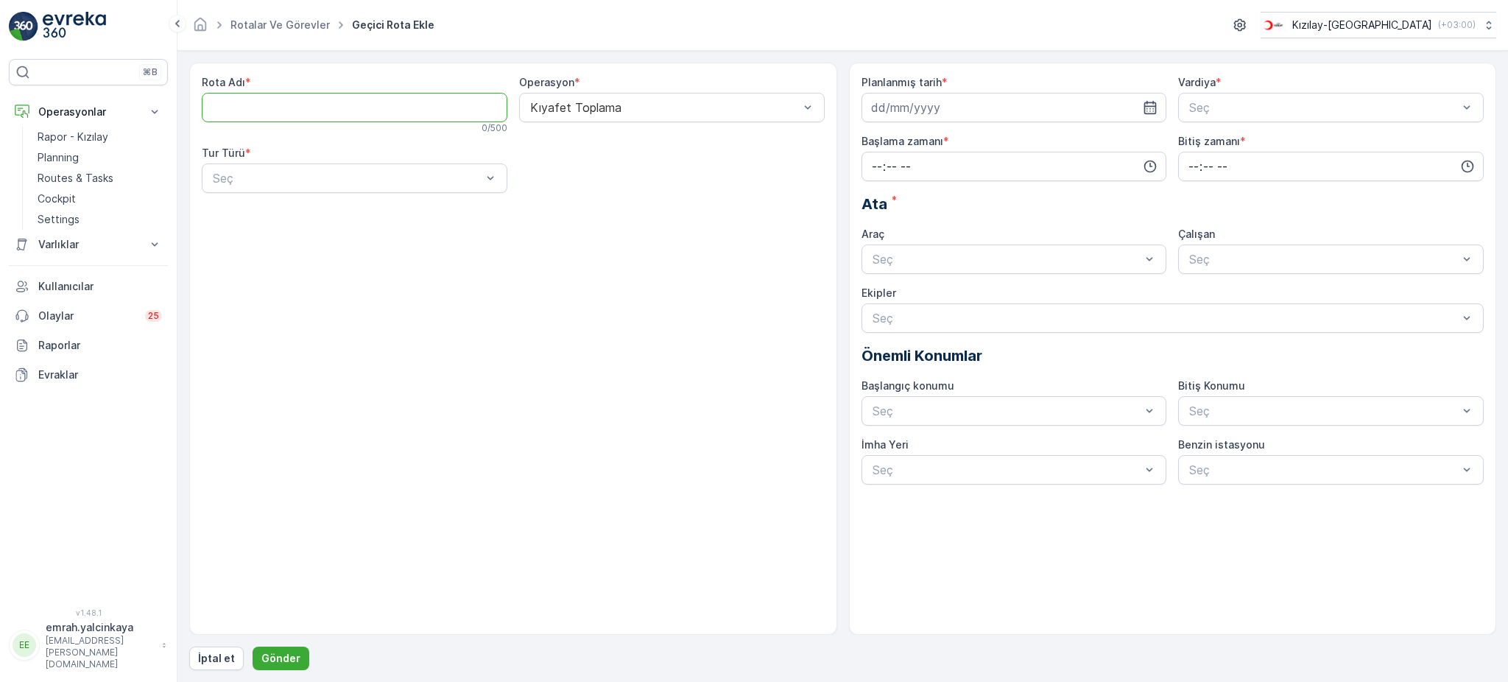
click at [278, 119] on Adı "Rota Adı" at bounding box center [355, 107] width 306 height 29
type Adı "Yunusemre"
click at [262, 172] on div at bounding box center [347, 178] width 272 height 13
click at [264, 211] on div "Statik" at bounding box center [355, 214] width 288 height 13
click at [617, 172] on div at bounding box center [665, 178] width 272 height 13
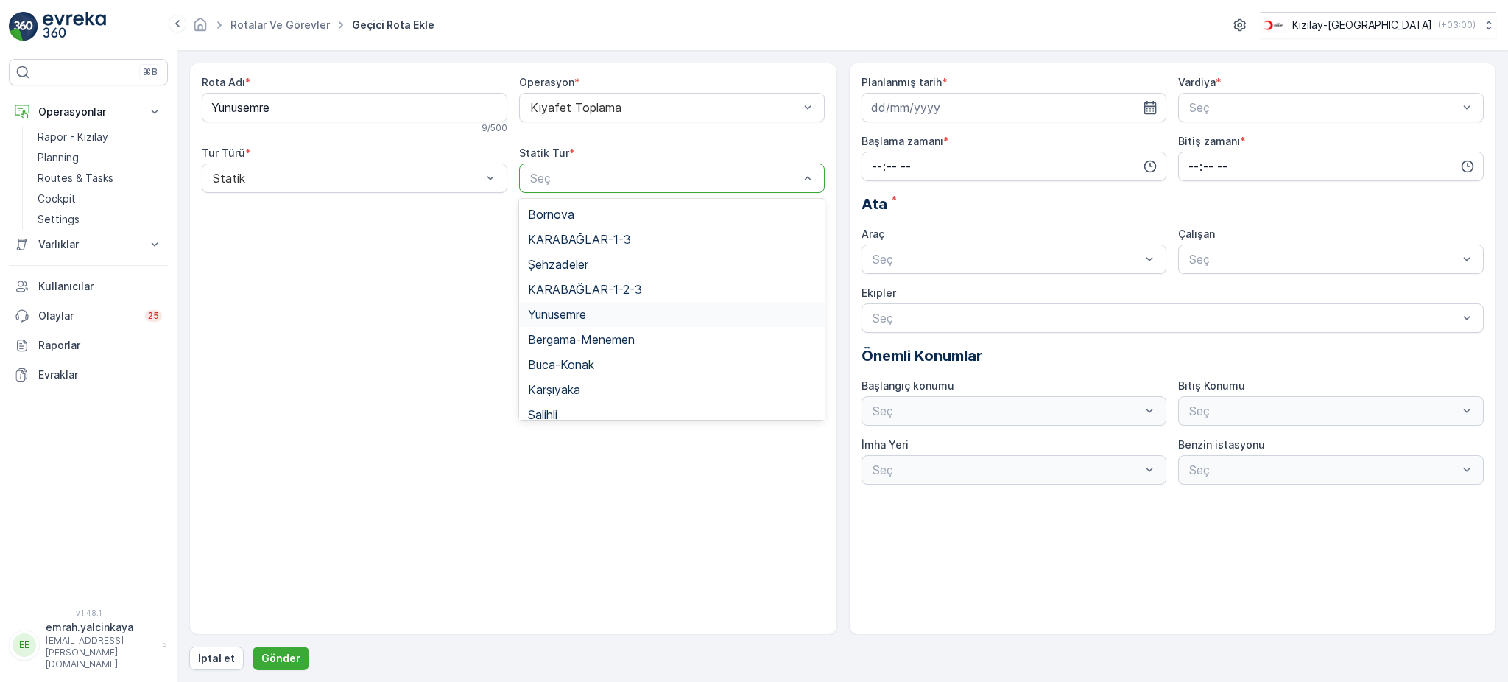
click at [638, 306] on div "Yunusemre" at bounding box center [672, 314] width 306 height 25
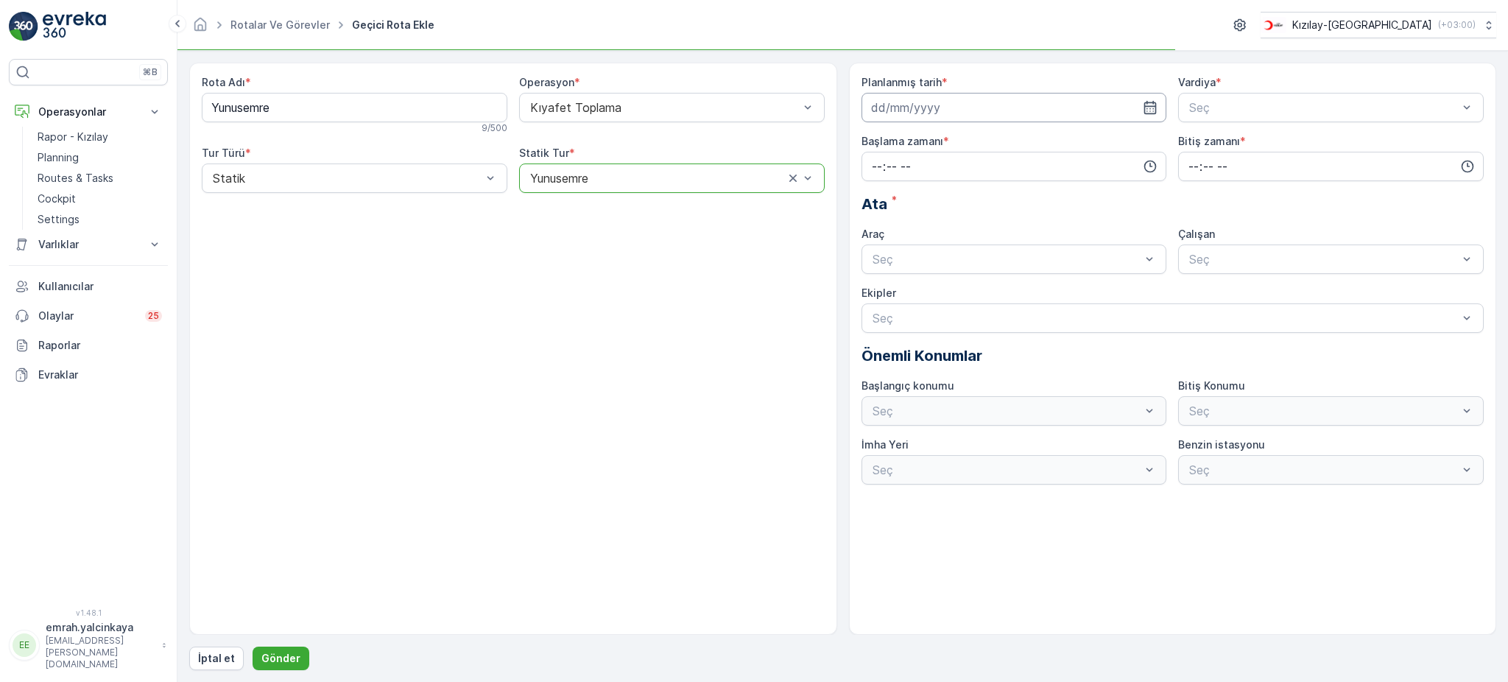
click at [949, 113] on input at bounding box center [1014, 107] width 306 height 29
click at [912, 287] on div "19" at bounding box center [912, 290] width 24 height 24
type input "[DATE]"
click at [1219, 109] on div at bounding box center [1324, 107] width 272 height 13
drag, startPoint x: 1219, startPoint y: 159, endPoint x: 1137, endPoint y: 163, distance: 81.8
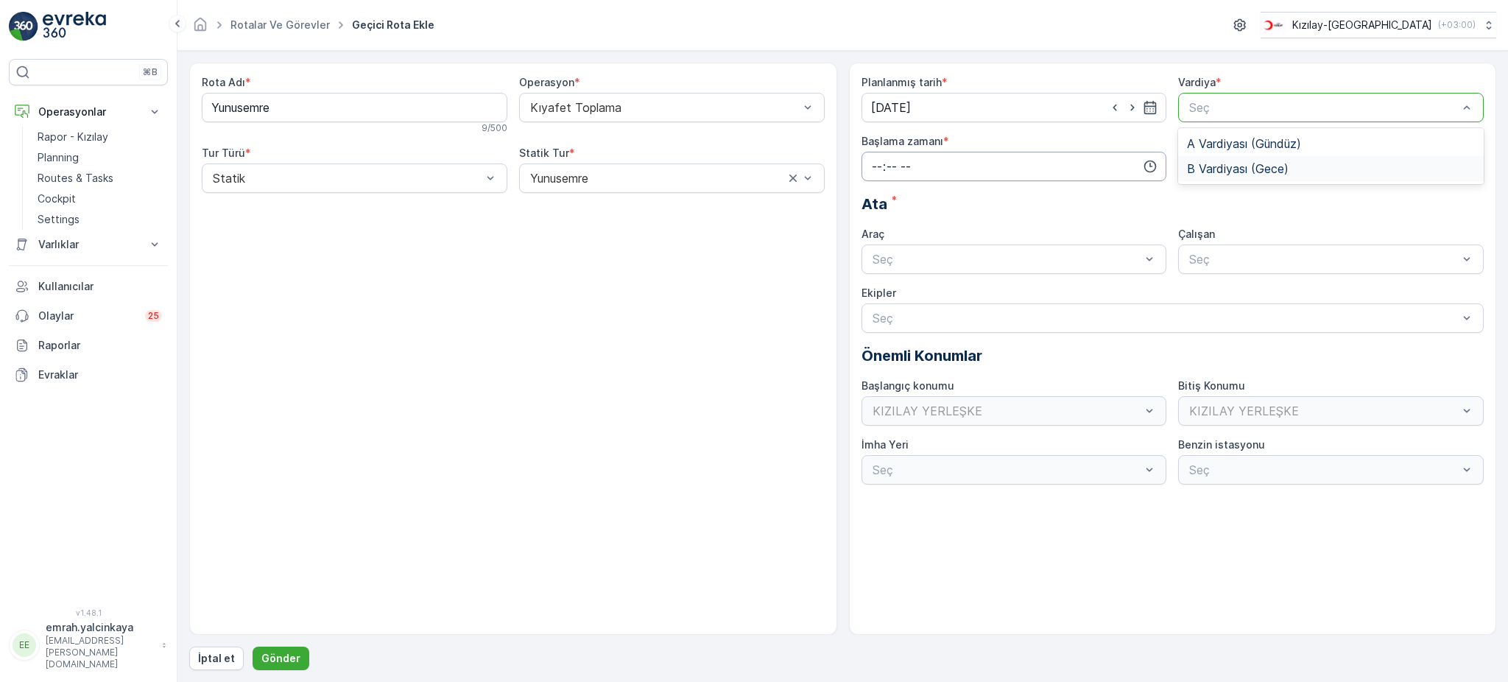
click at [1218, 159] on div "B Vardiyası (Gece)" at bounding box center [1331, 168] width 306 height 25
click at [1113, 158] on input "time" at bounding box center [1014, 166] width 306 height 29
drag, startPoint x: 877, startPoint y: 318, endPoint x: 944, endPoint y: 286, distance: 74.1
click at [877, 317] on span "16" at bounding box center [876, 315] width 12 height 15
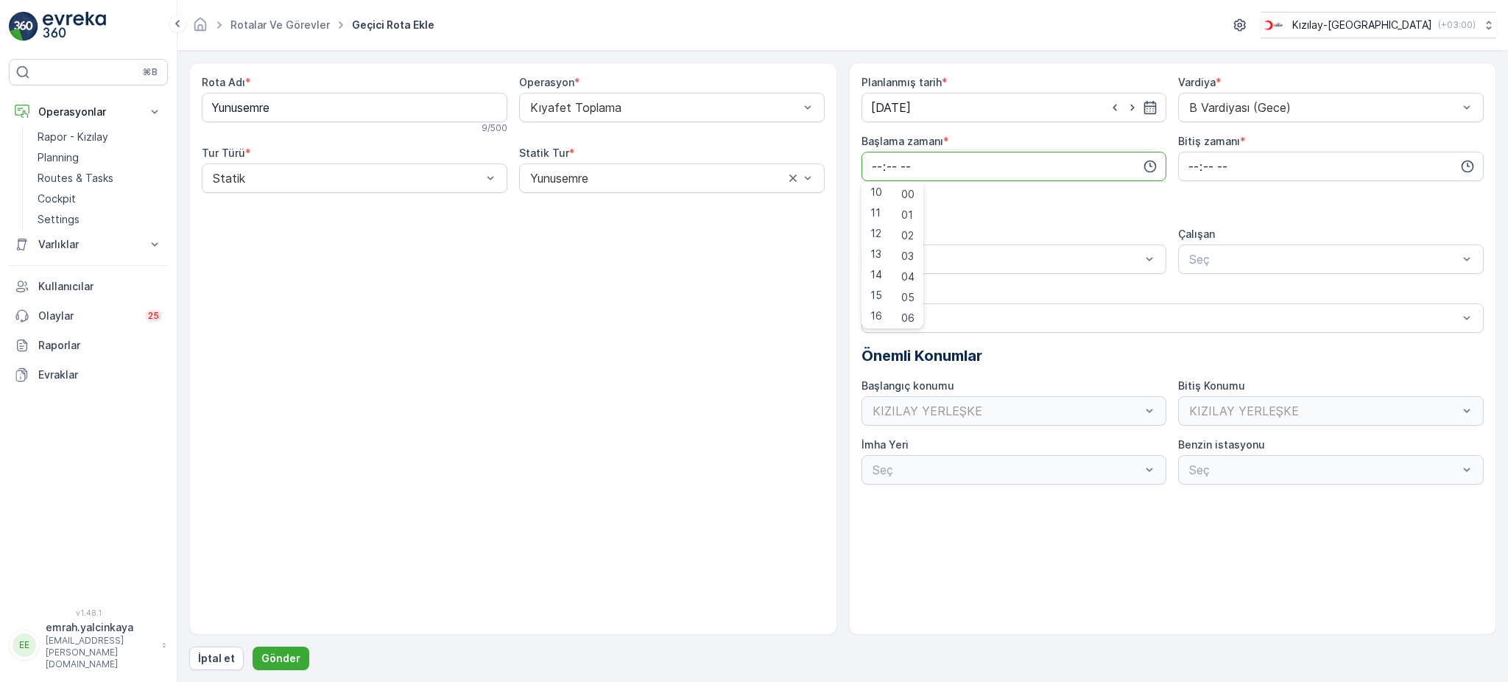
type input "16:00"
click at [1188, 168] on input "time" at bounding box center [1331, 166] width 306 height 29
click at [1196, 196] on span "00" at bounding box center [1193, 194] width 13 height 15
type input "00:00"
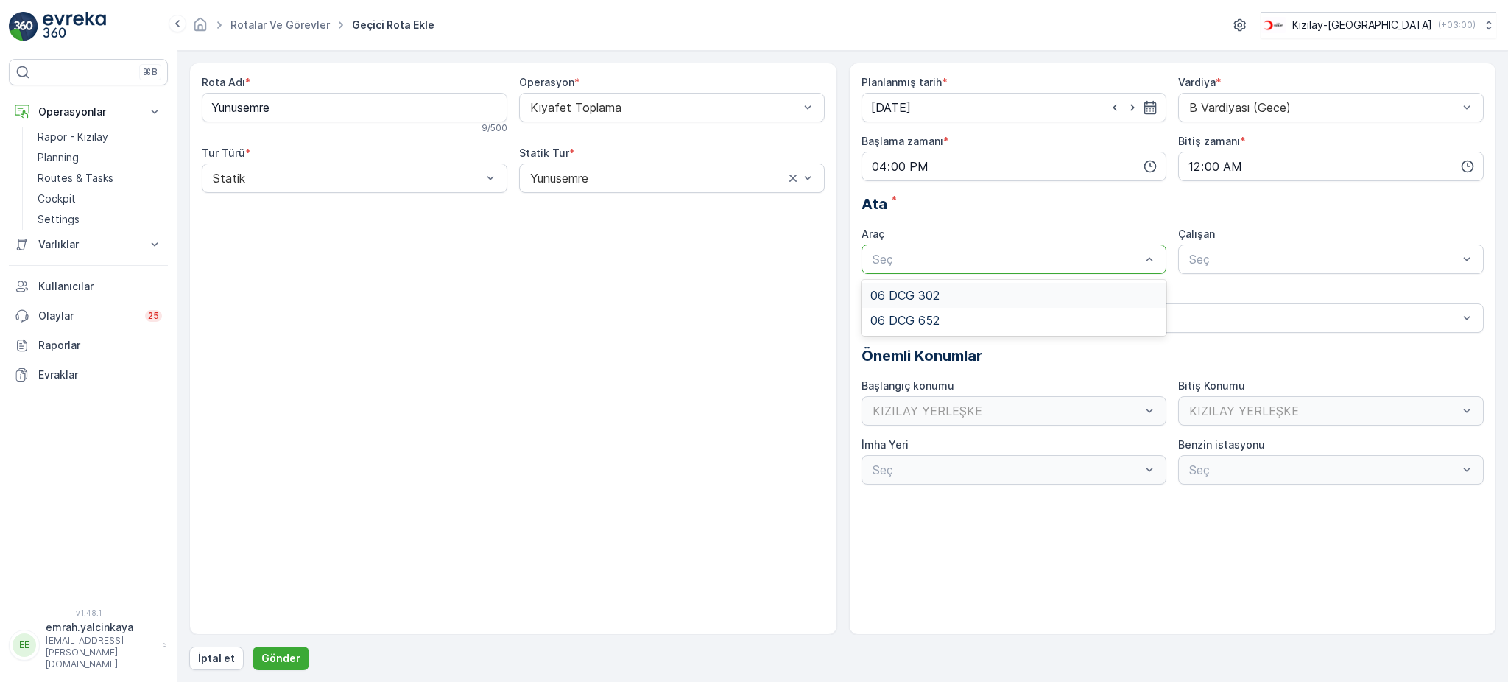
click at [1069, 263] on div at bounding box center [1007, 259] width 272 height 13
click at [1042, 289] on div "06 DCG 302" at bounding box center [1014, 295] width 288 height 13
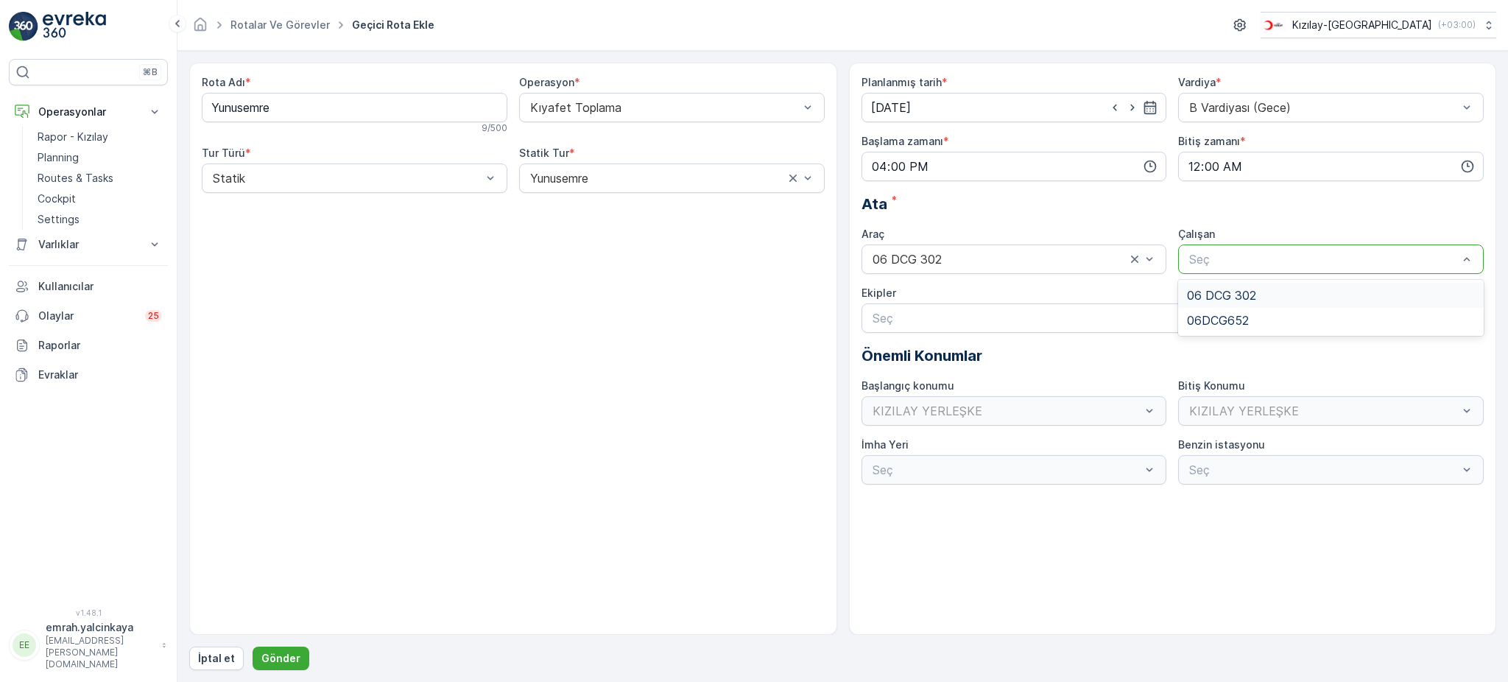
click at [1192, 272] on div "Seç" at bounding box center [1331, 258] width 306 height 29
click at [1198, 289] on span "06 DCG 302" at bounding box center [1221, 295] width 69 height 13
click at [281, 661] on p "Gönder" at bounding box center [280, 658] width 39 height 15
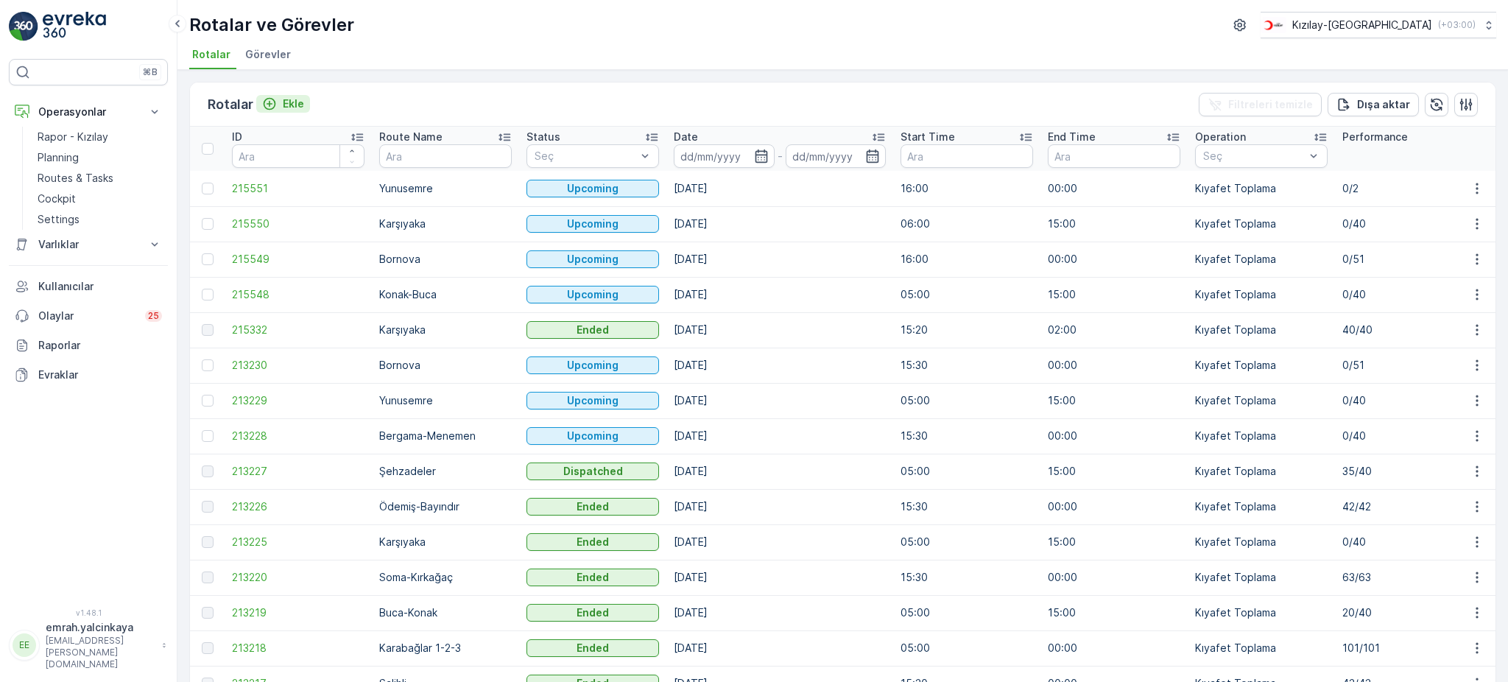
click at [289, 102] on p "Ekle" at bounding box center [293, 103] width 21 height 15
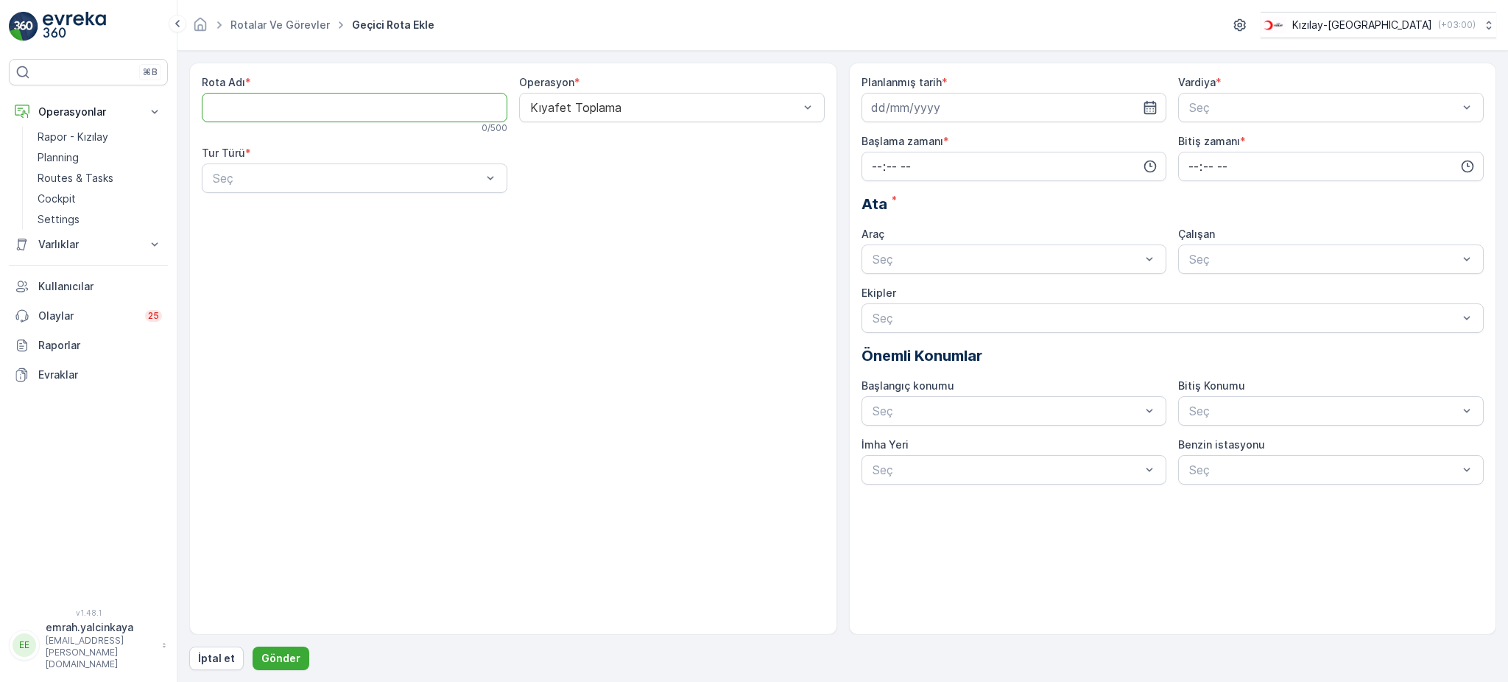
click at [314, 114] on Adı "Rota Adı" at bounding box center [355, 107] width 306 height 29
type Adı "Şehzadeler"
click at [357, 181] on div at bounding box center [347, 178] width 272 height 13
click at [342, 209] on div "Statik" at bounding box center [355, 214] width 288 height 13
click at [606, 175] on div at bounding box center [665, 178] width 272 height 13
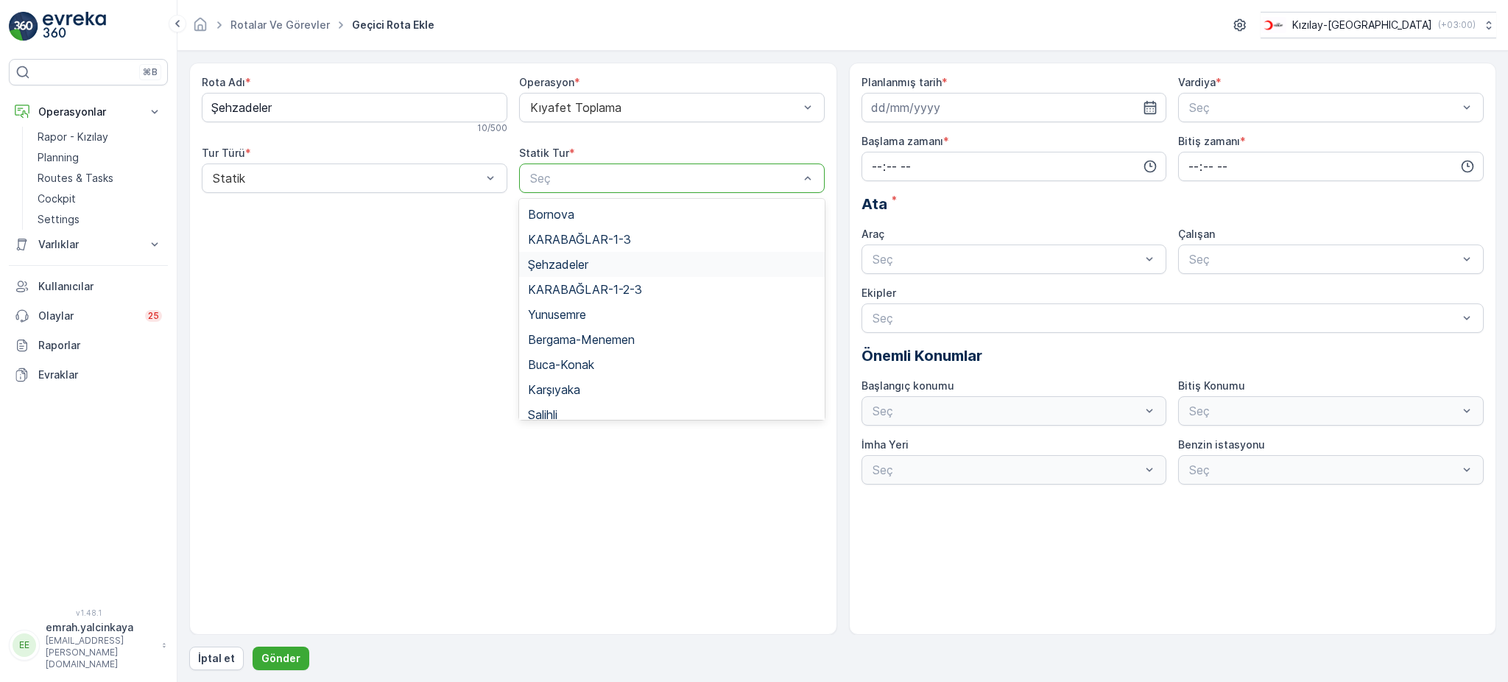
click at [602, 258] on div "Şehzadeler" at bounding box center [672, 264] width 288 height 13
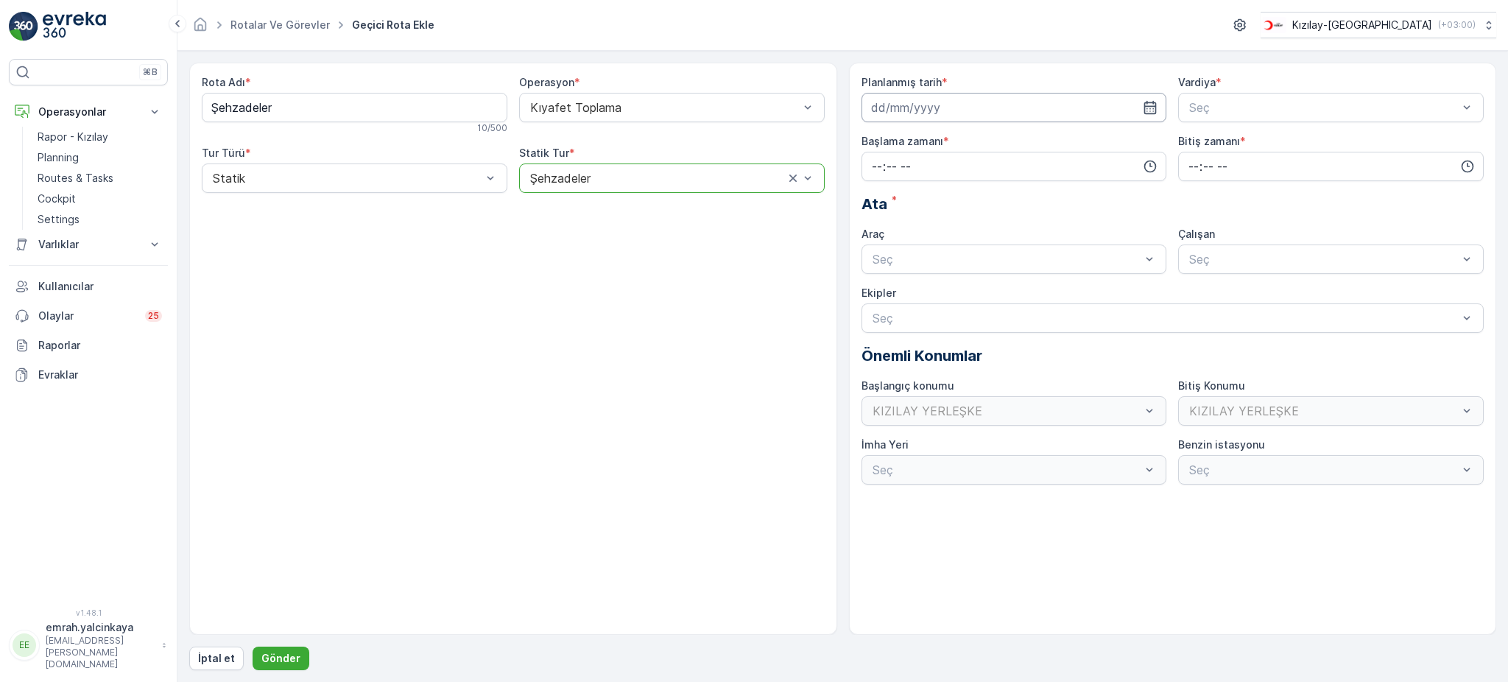
click at [970, 109] on input at bounding box center [1014, 107] width 306 height 29
click at [939, 291] on div "20" at bounding box center [939, 290] width 24 height 24
type input "[DATE]"
click at [1269, 104] on div at bounding box center [1324, 107] width 272 height 13
click at [1249, 137] on span "A Vardiyası (Gündüz)" at bounding box center [1244, 143] width 114 height 13
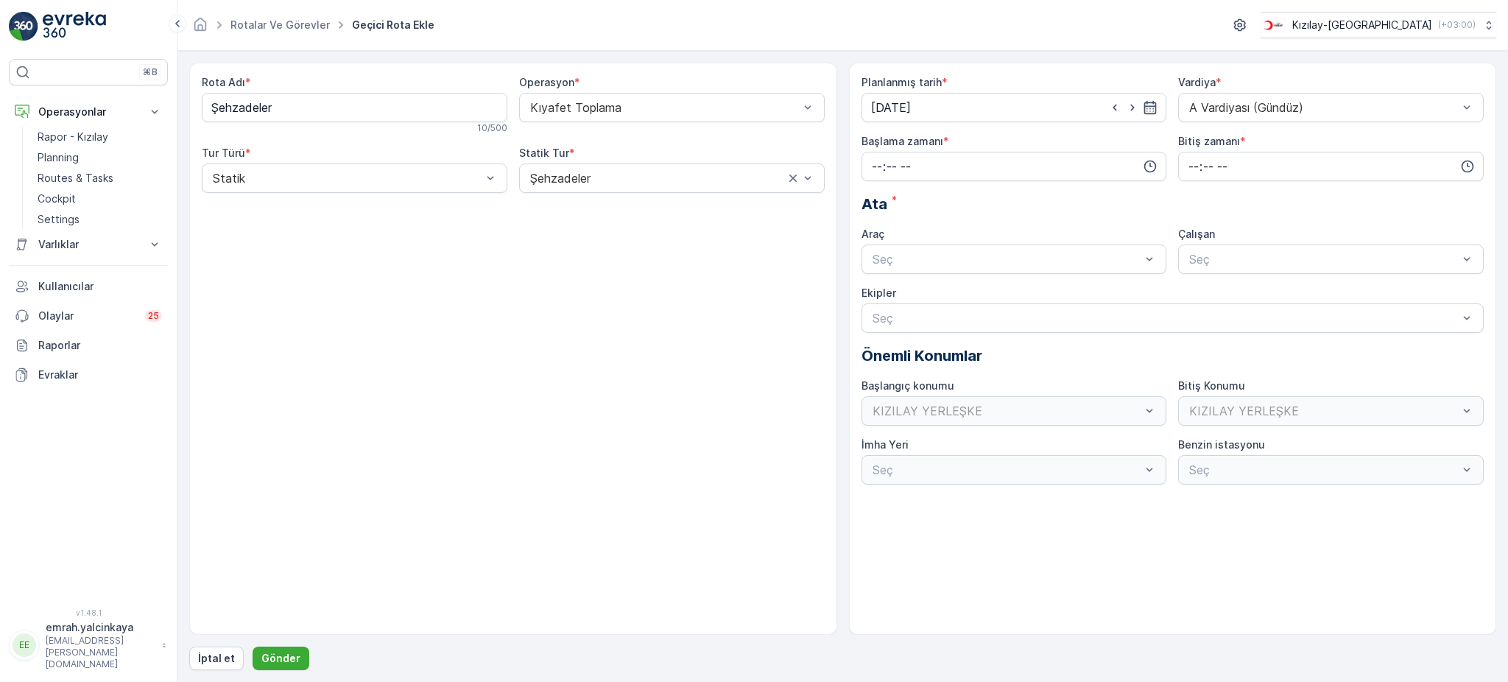
drag, startPoint x: 998, startPoint y: 168, endPoint x: 964, endPoint y: 184, distance: 38.2
click at [998, 169] on input "time" at bounding box center [1014, 166] width 306 height 29
click at [875, 315] on span "06" at bounding box center [876, 315] width 13 height 15
type input "06:00"
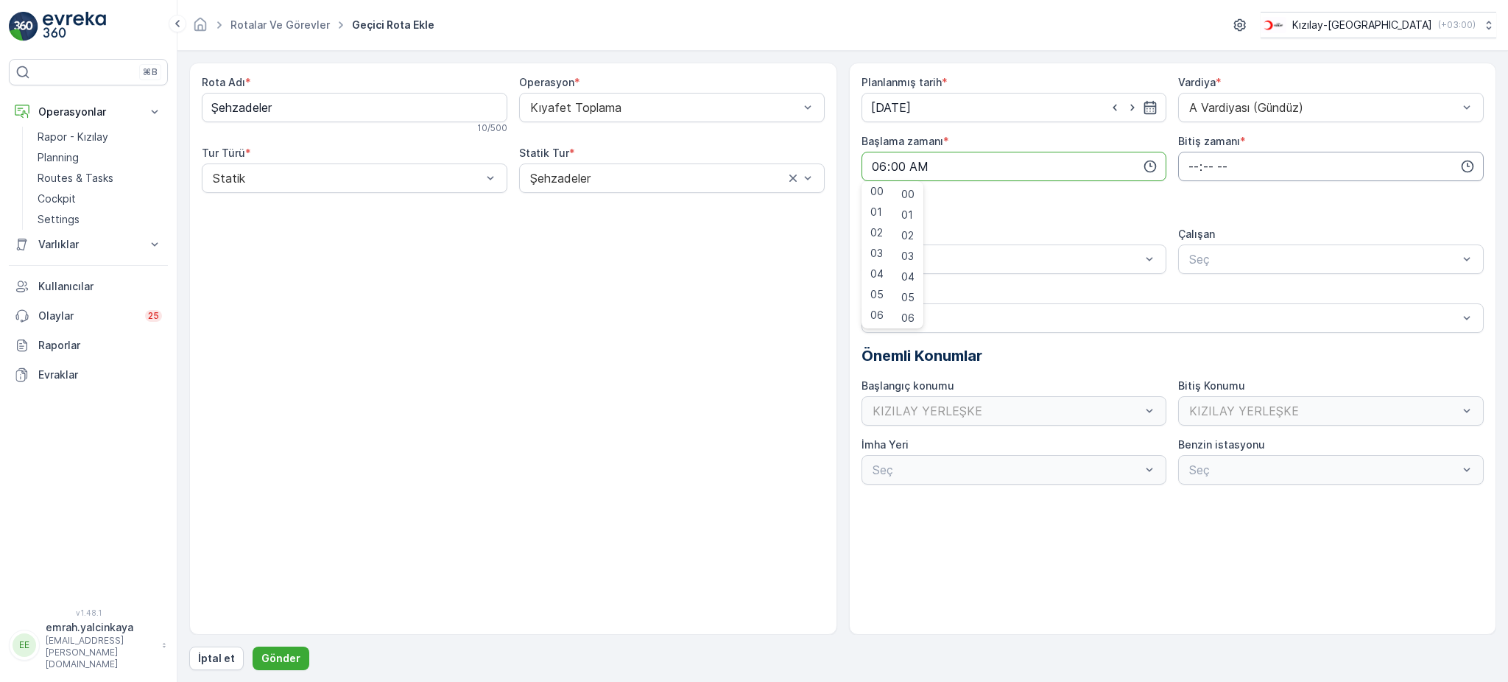
click at [1188, 166] on input "time" at bounding box center [1331, 166] width 306 height 29
click at [1191, 197] on span "15" at bounding box center [1193, 194] width 12 height 15
type input "15:00"
drag, startPoint x: 1081, startPoint y: 300, endPoint x: 1156, endPoint y: 289, distance: 75.9
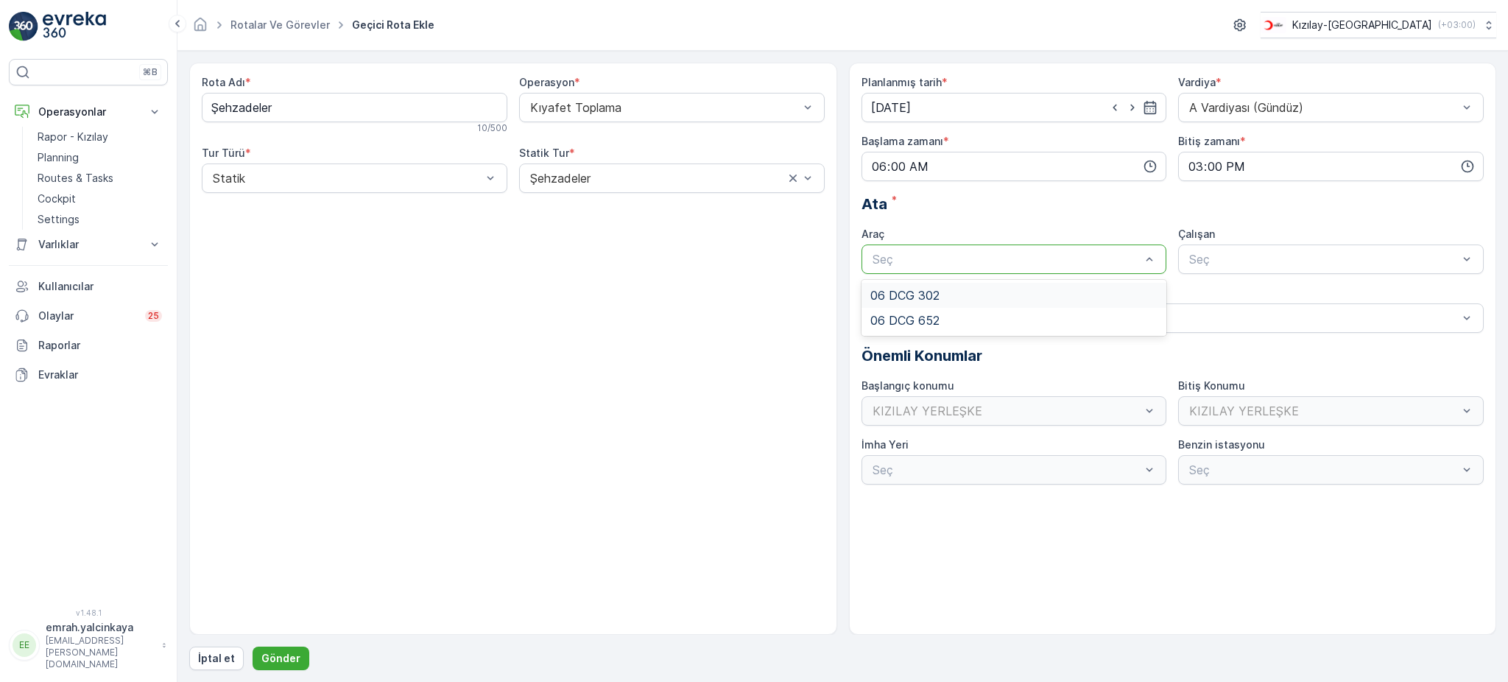
click at [1082, 300] on div "06 DCG 302" at bounding box center [1014, 295] width 288 height 13
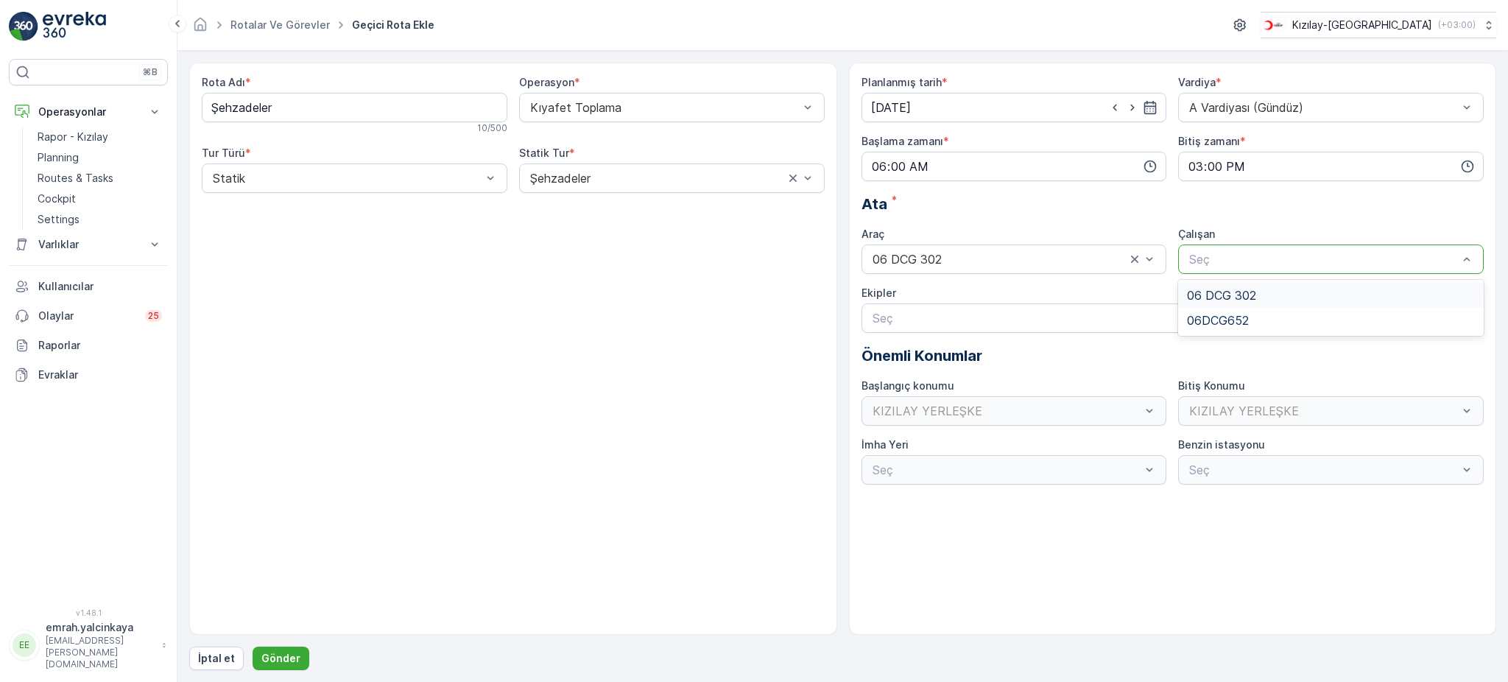
click at [1240, 261] on div at bounding box center [1324, 259] width 272 height 13
click at [1247, 289] on span "06 DCG 302" at bounding box center [1221, 295] width 69 height 13
click at [279, 659] on p "Gönder" at bounding box center [280, 658] width 39 height 15
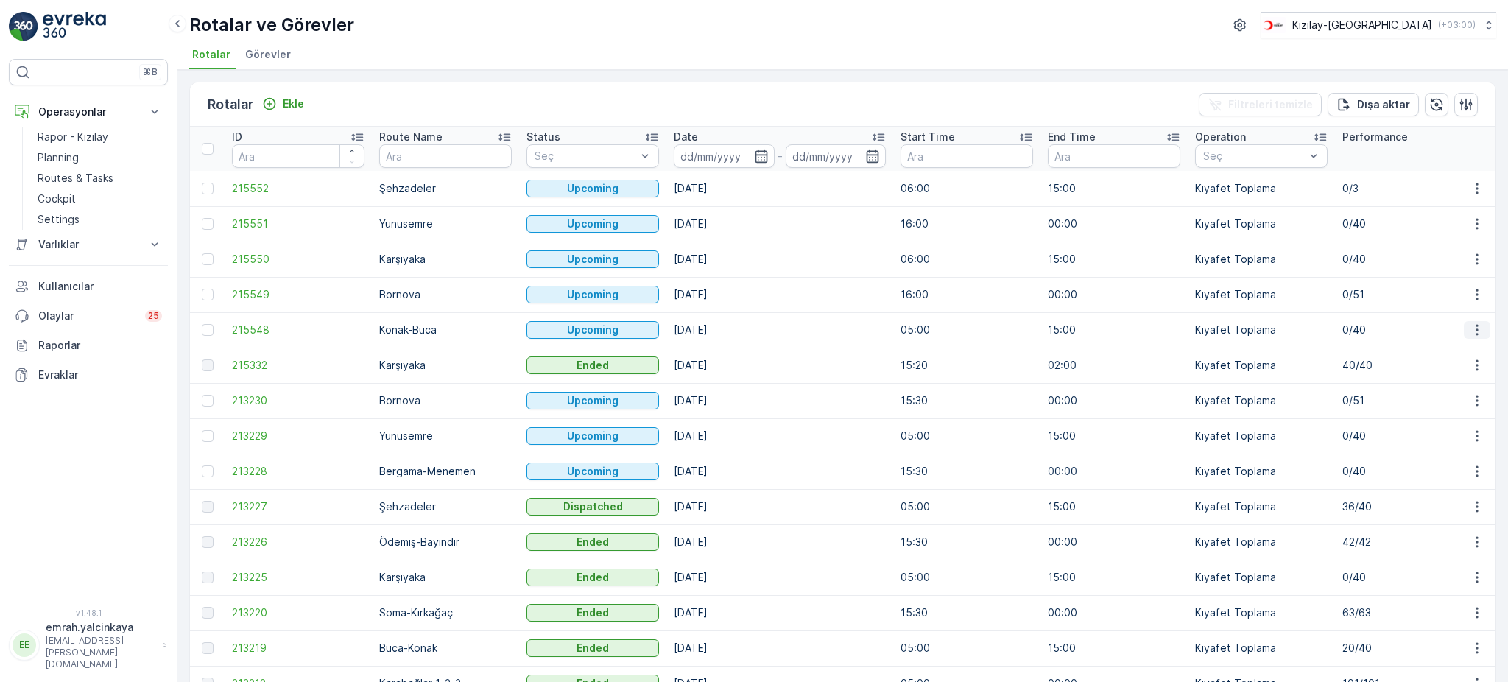
click at [1475, 331] on icon "button" at bounding box center [1477, 329] width 15 height 15
click at [1419, 444] on div "Sil" at bounding box center [1442, 439] width 129 height 21
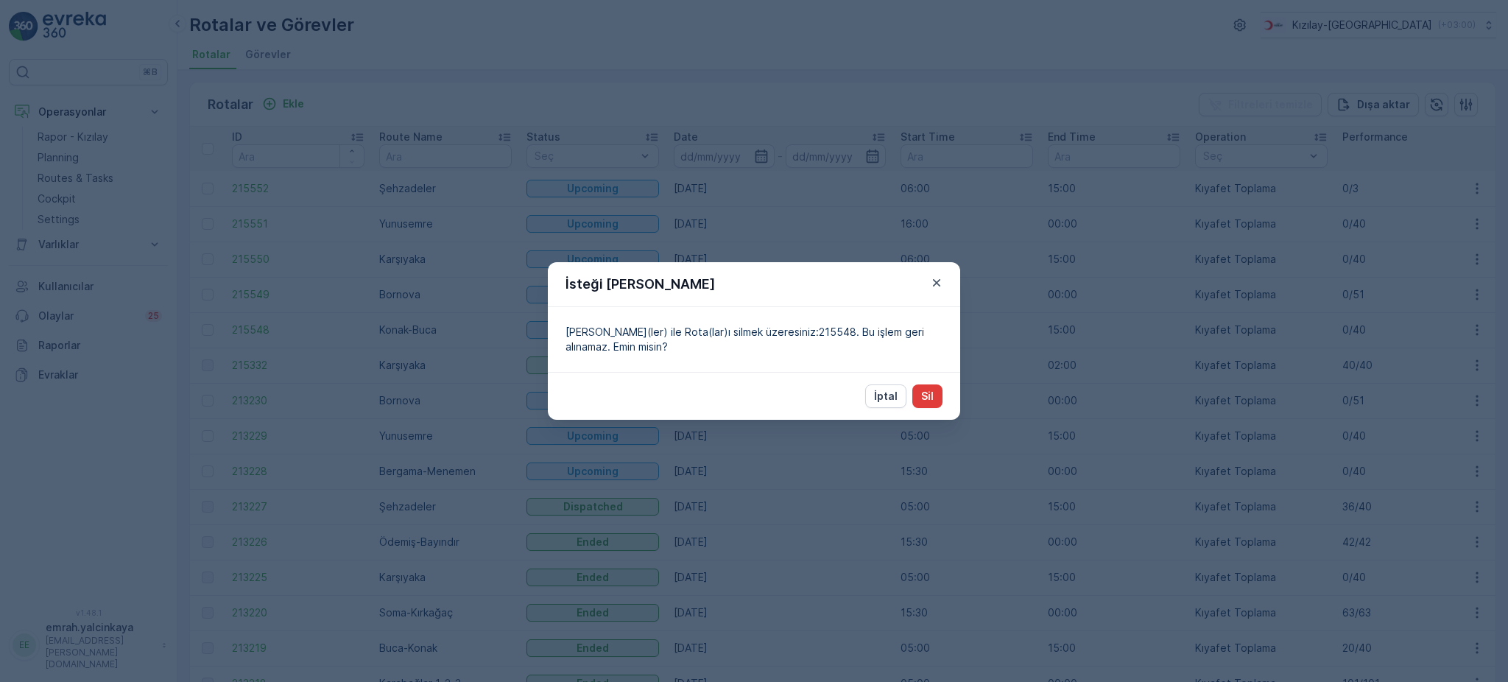
click at [928, 395] on p "Sil" at bounding box center [927, 396] width 13 height 15
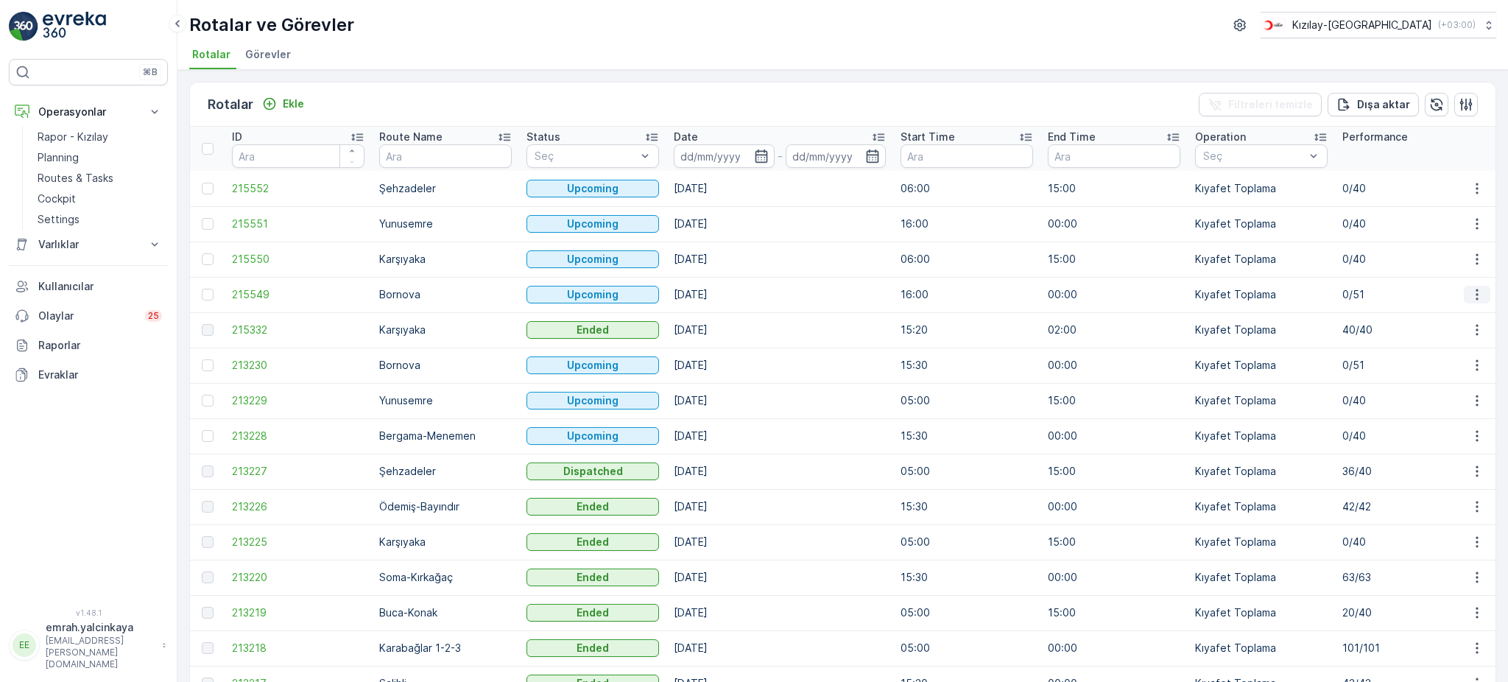
drag, startPoint x: 1481, startPoint y: 295, endPoint x: 1475, endPoint y: 302, distance: 8.4
click at [1480, 294] on button "button" at bounding box center [1477, 295] width 27 height 18
click at [1429, 401] on div "Sil" at bounding box center [1442, 404] width 129 height 21
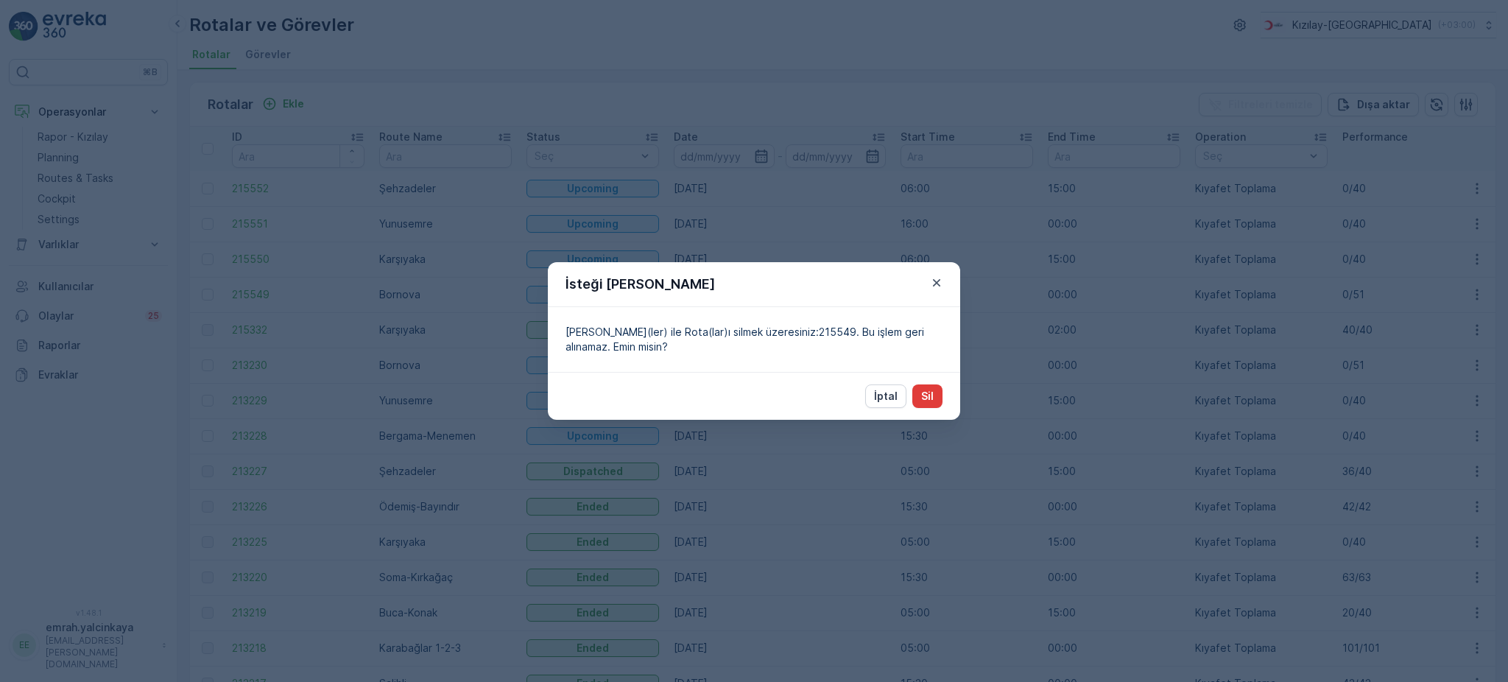
click at [931, 389] on p "Sil" at bounding box center [927, 396] width 13 height 15
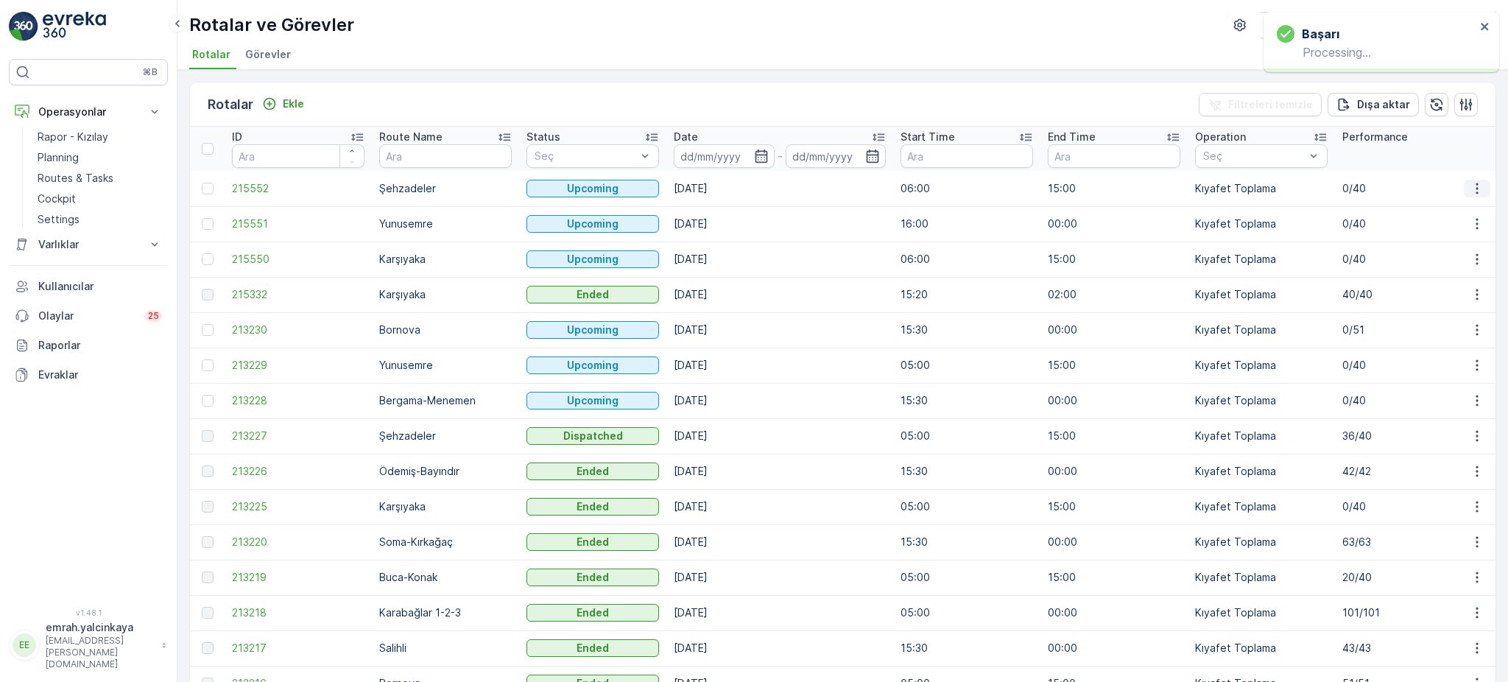
click at [1471, 190] on icon "button" at bounding box center [1477, 188] width 15 height 15
click at [1403, 297] on div "Sil" at bounding box center [1442, 298] width 129 height 21
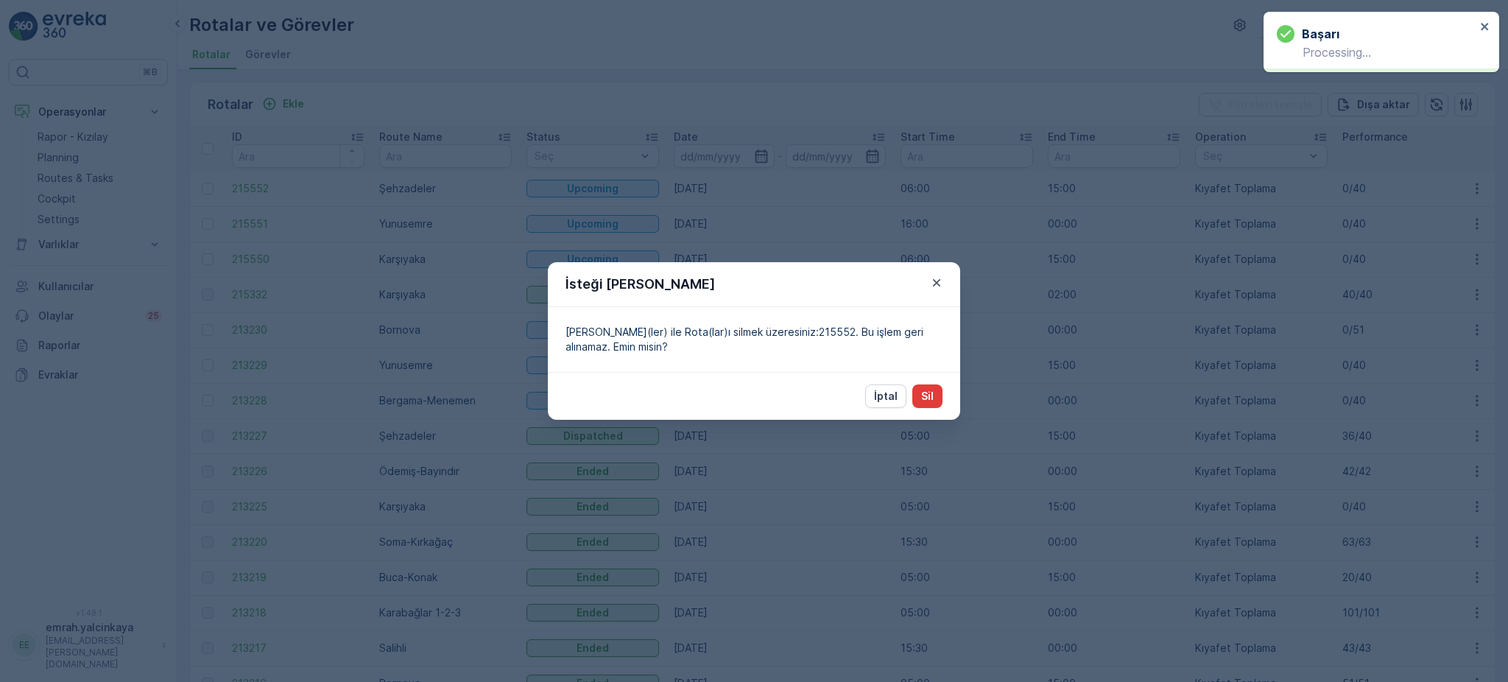
click at [923, 389] on p "Sil" at bounding box center [927, 396] width 13 height 15
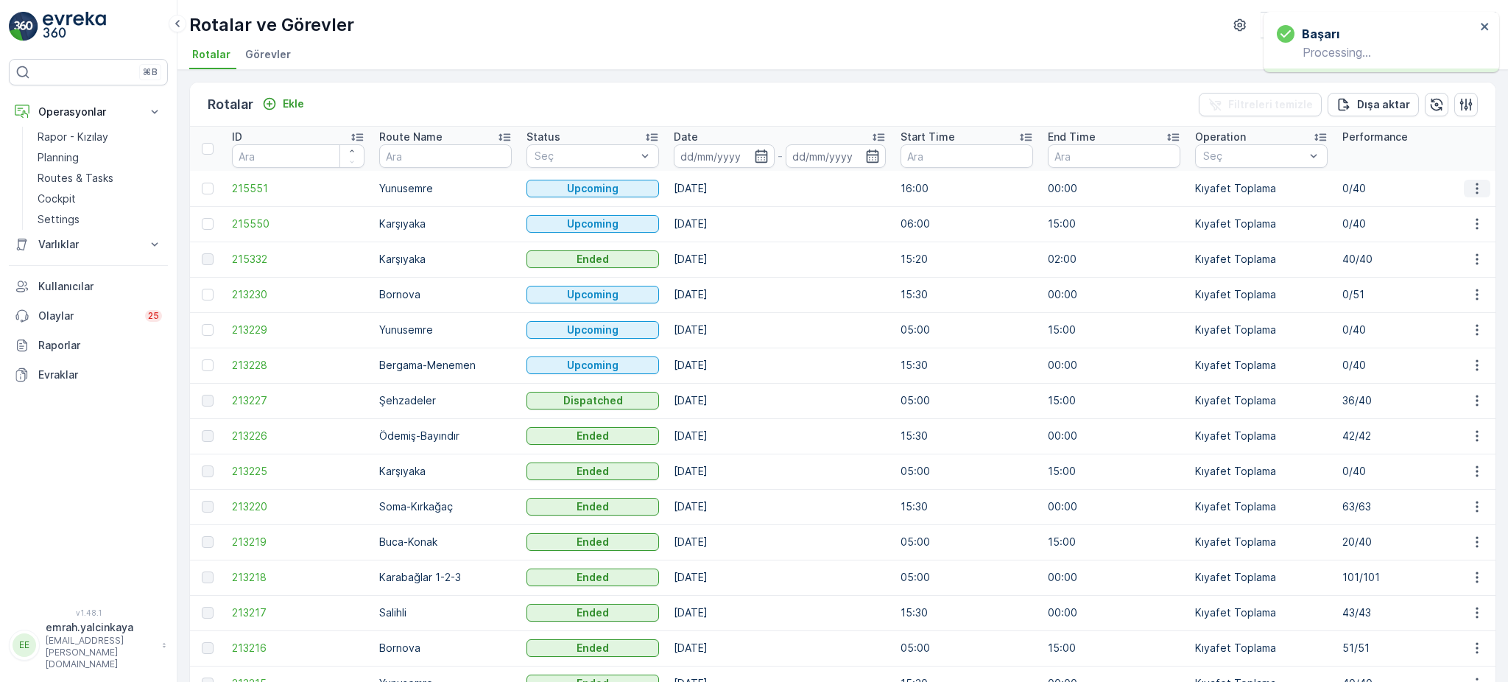
click at [1475, 193] on icon "button" at bounding box center [1477, 188] width 15 height 15
click at [1444, 295] on div "Sil" at bounding box center [1442, 298] width 129 height 21
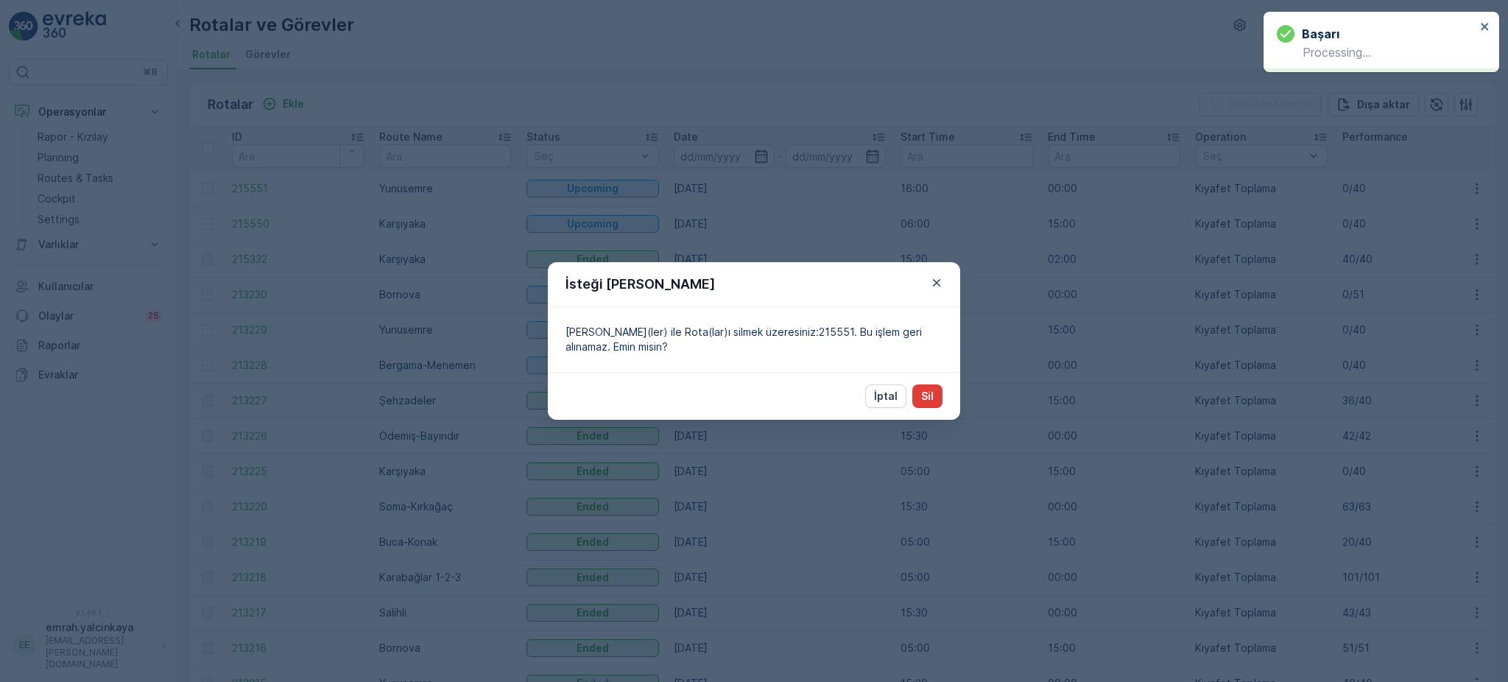
click at [938, 398] on button "Sil" at bounding box center [927, 396] width 30 height 24
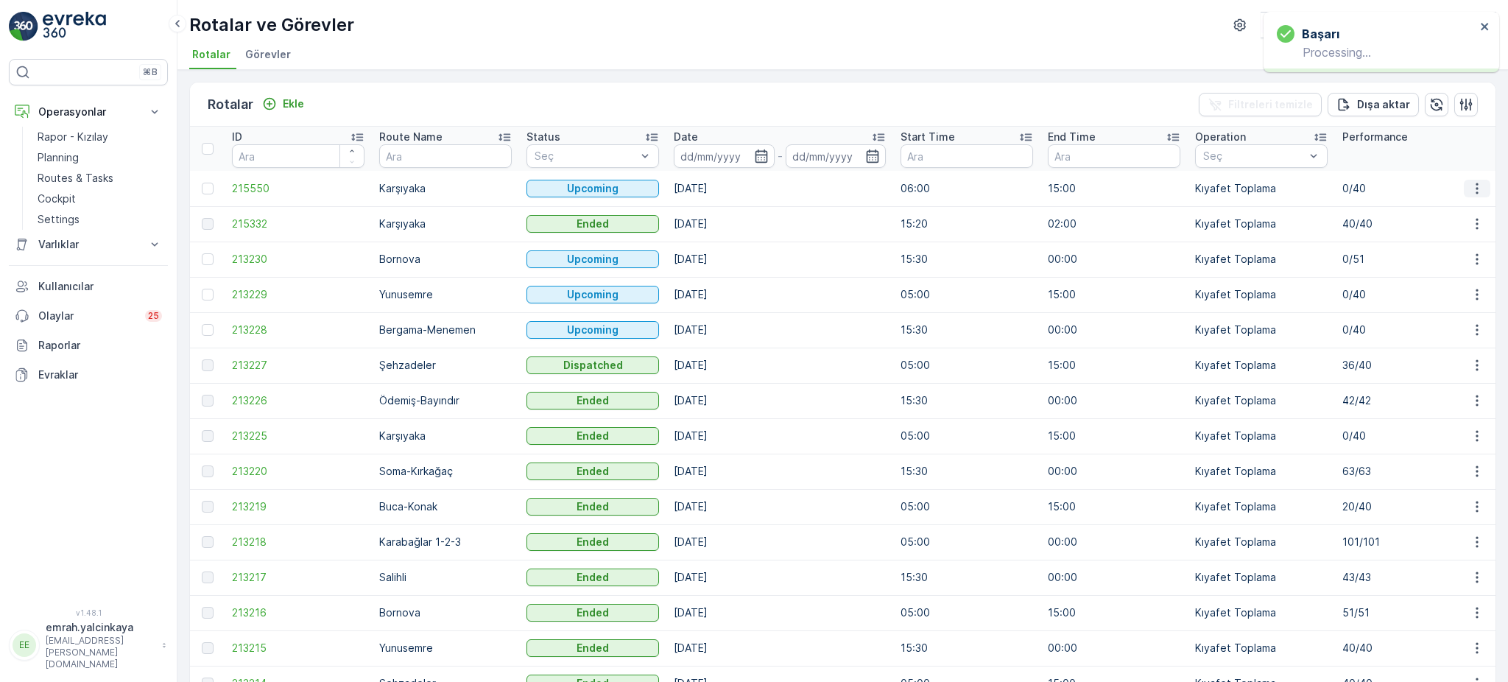
click at [1475, 187] on icon "button" at bounding box center [1476, 188] width 2 height 11
click at [1438, 294] on div "Sil" at bounding box center [1442, 298] width 129 height 21
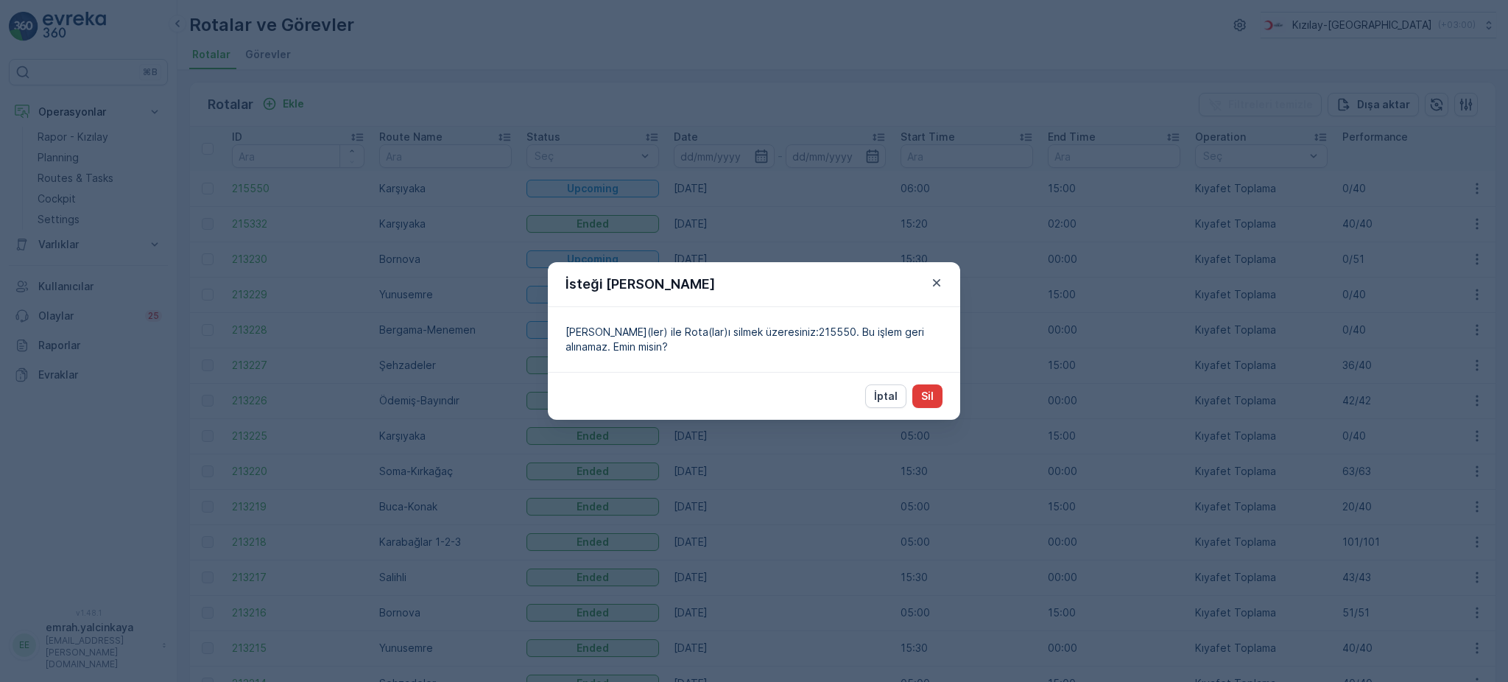
click at [922, 395] on p "Sil" at bounding box center [927, 396] width 13 height 15
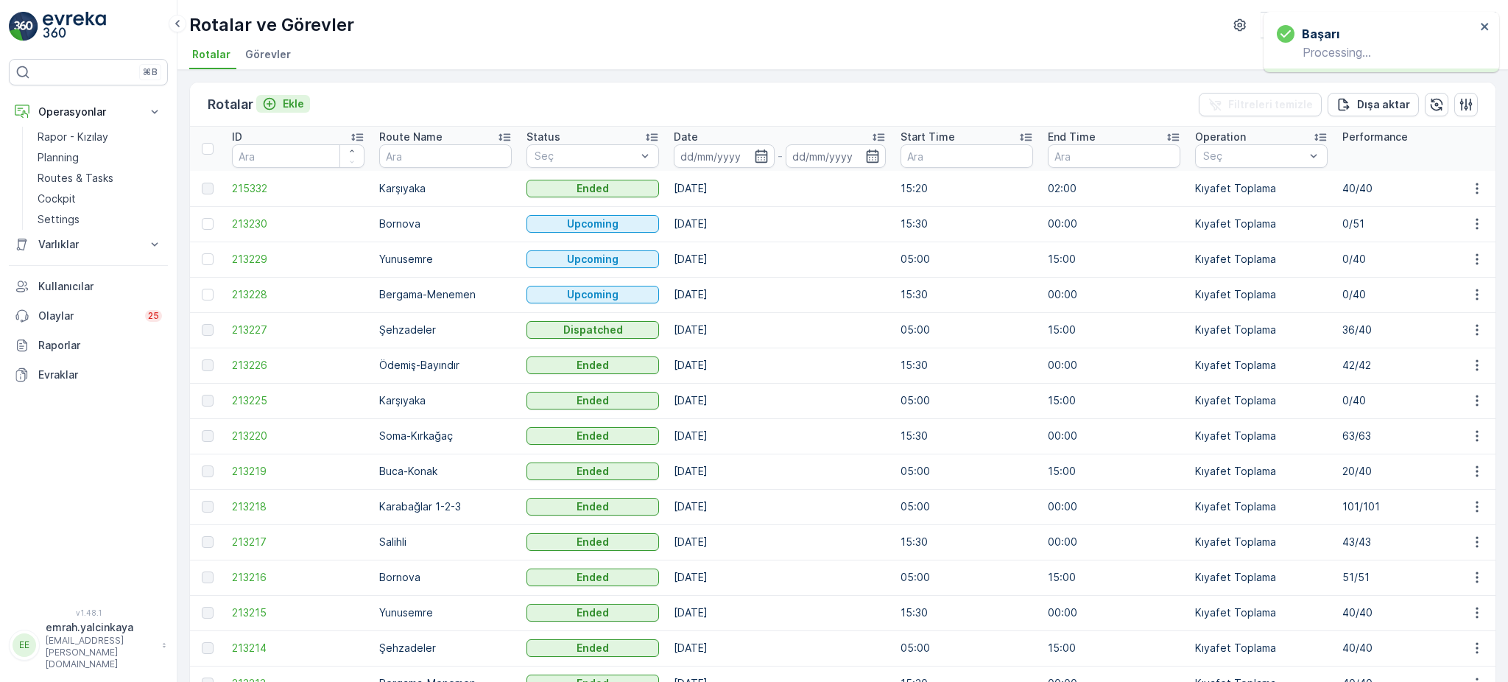
click at [272, 105] on icon "Ekle" at bounding box center [269, 103] width 15 height 15
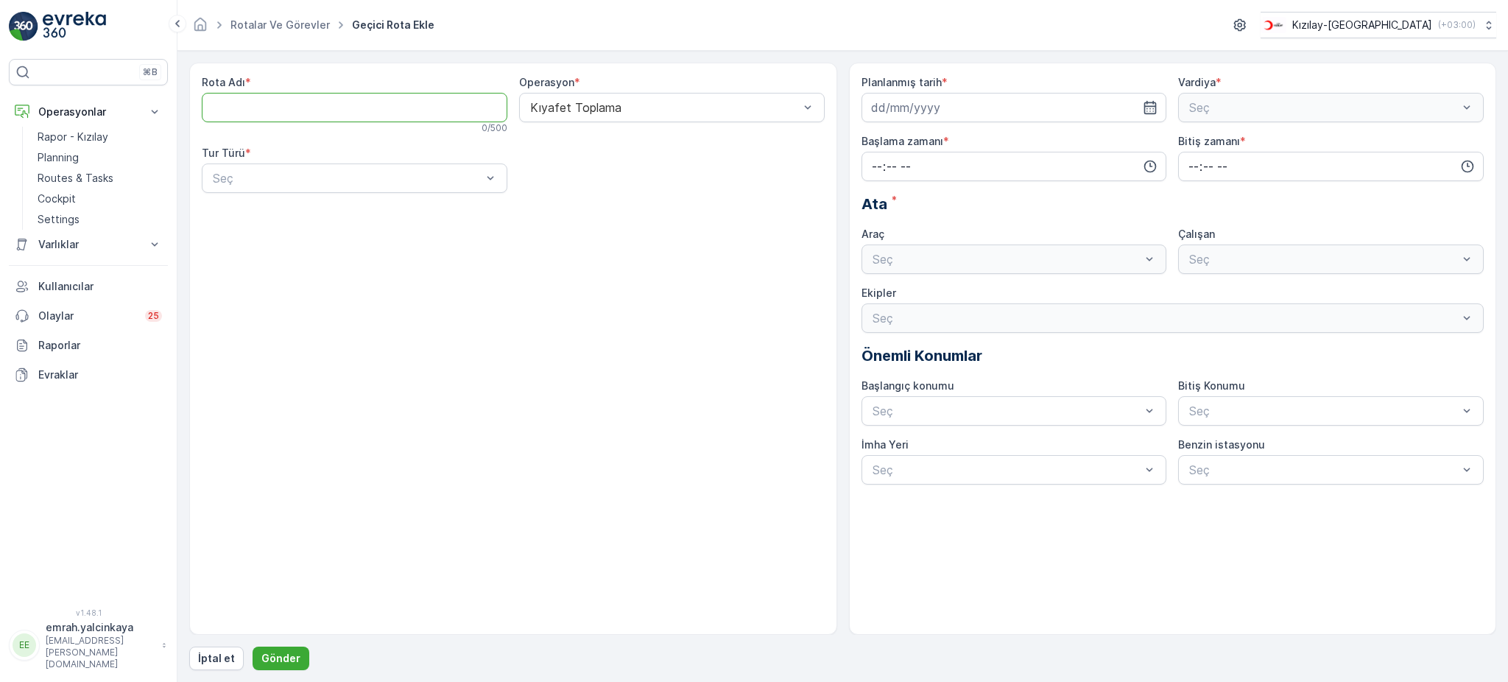
click at [318, 121] on Adı "Rota Adı" at bounding box center [355, 107] width 306 height 29
type Adı "Karabağlar 1/2/3"
click at [434, 188] on div "Seç" at bounding box center [355, 177] width 306 height 29
click at [425, 214] on div "Statik" at bounding box center [355, 214] width 288 height 13
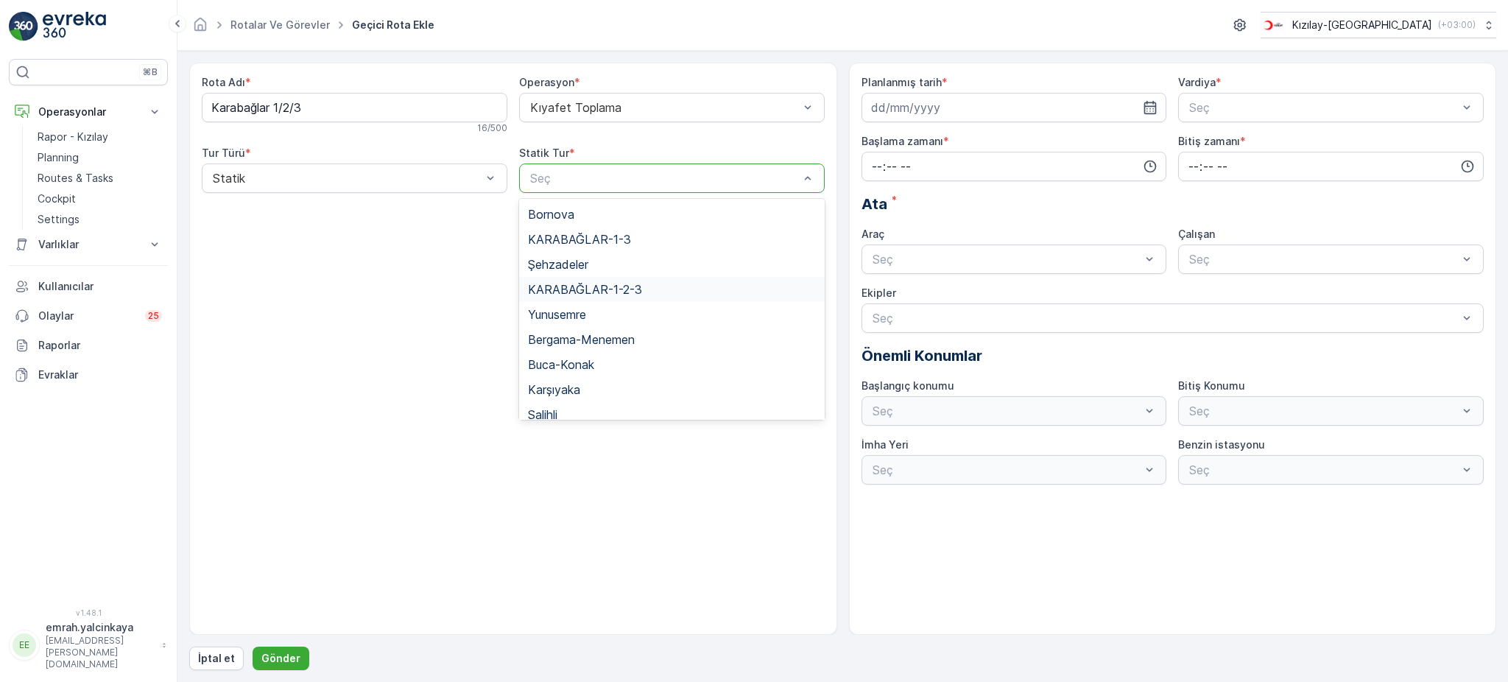
drag, startPoint x: 656, startPoint y: 284, endPoint x: 676, endPoint y: 277, distance: 21.2
click at [656, 286] on div "KARABAĞLAR-1-2-3" at bounding box center [672, 289] width 288 height 13
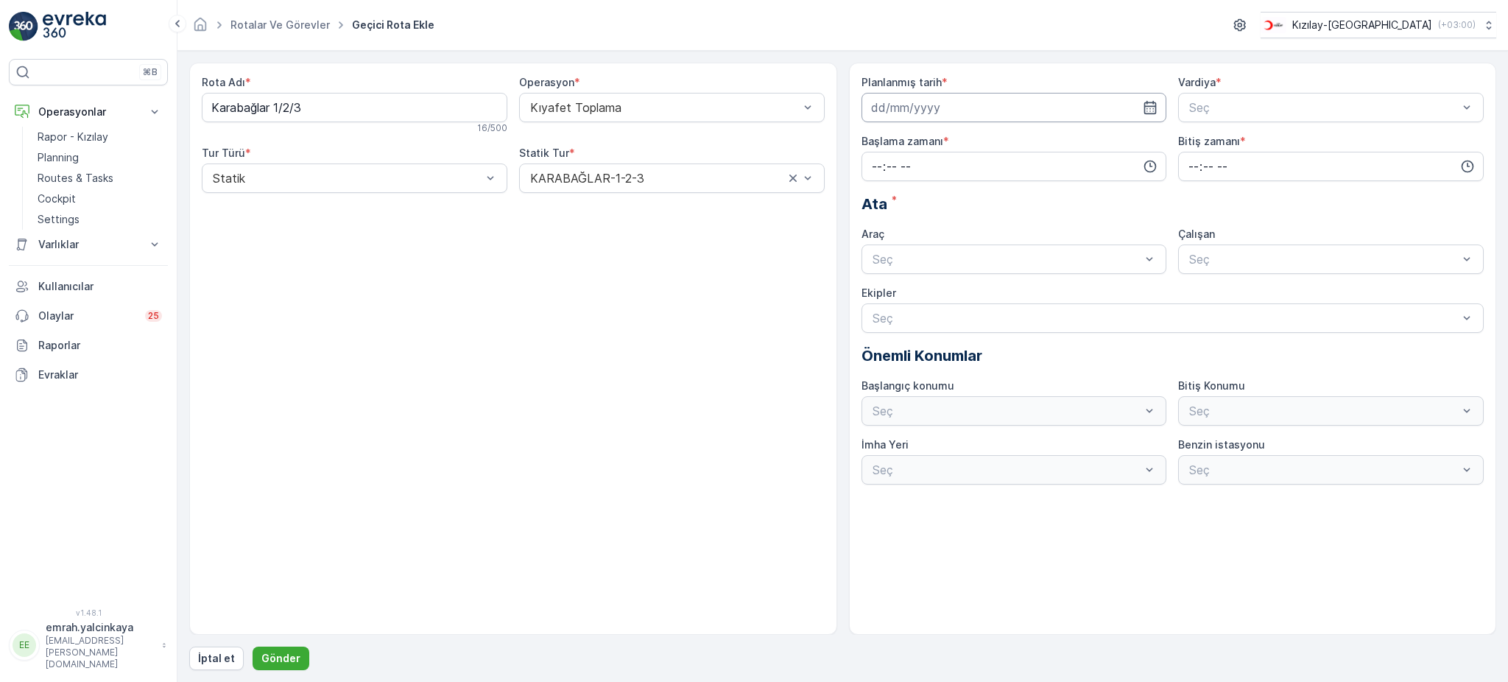
click at [888, 109] on input at bounding box center [1014, 107] width 306 height 29
click at [884, 289] on div "18" at bounding box center [886, 290] width 24 height 24
type input "[DATE]"
click at [1215, 104] on div at bounding box center [1324, 107] width 272 height 13
click at [1221, 139] on span "A Vardiyası (Gündüz)" at bounding box center [1244, 143] width 114 height 13
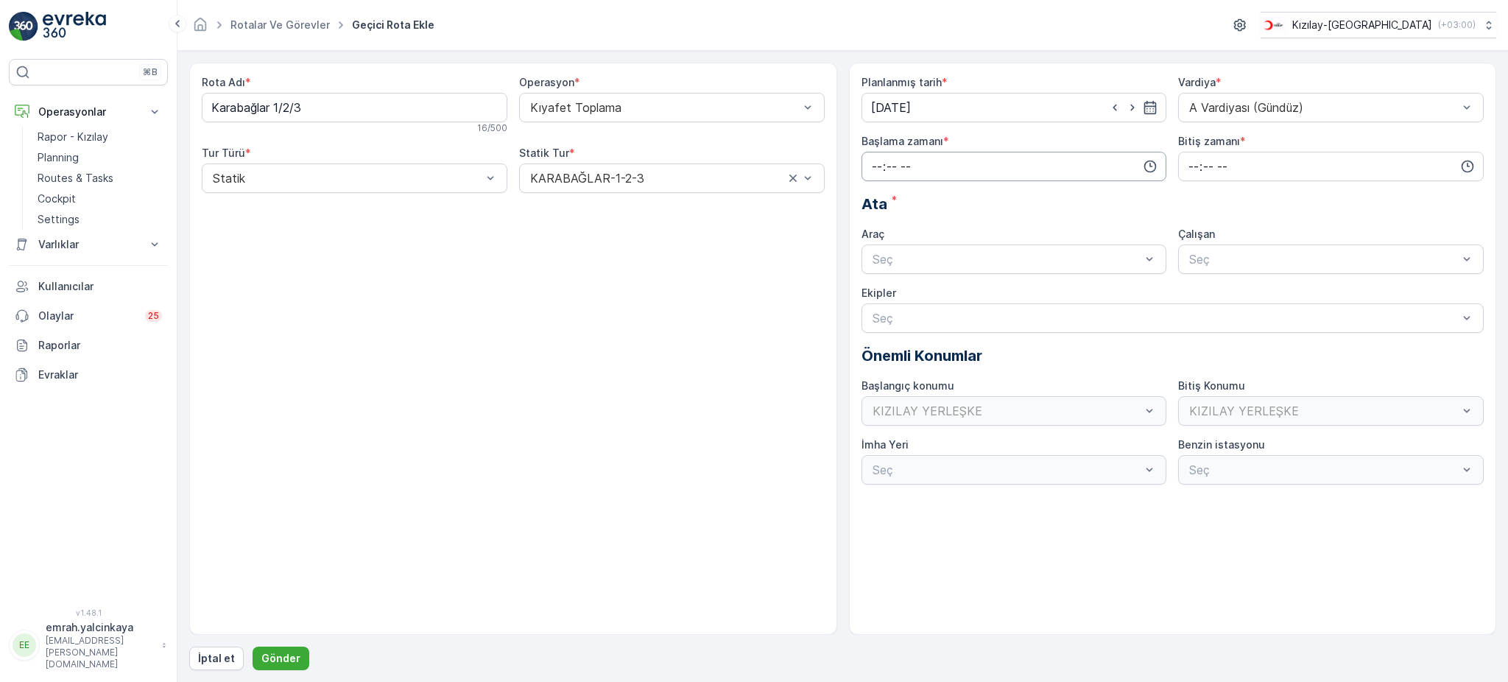
click at [874, 172] on input "time" at bounding box center [1014, 166] width 306 height 29
click at [872, 294] on span "05" at bounding box center [876, 297] width 13 height 15
type input "05:00"
drag, startPoint x: 1190, startPoint y: 169, endPoint x: 1190, endPoint y: 178, distance: 8.9
click at [1190, 169] on input "time" at bounding box center [1331, 166] width 306 height 29
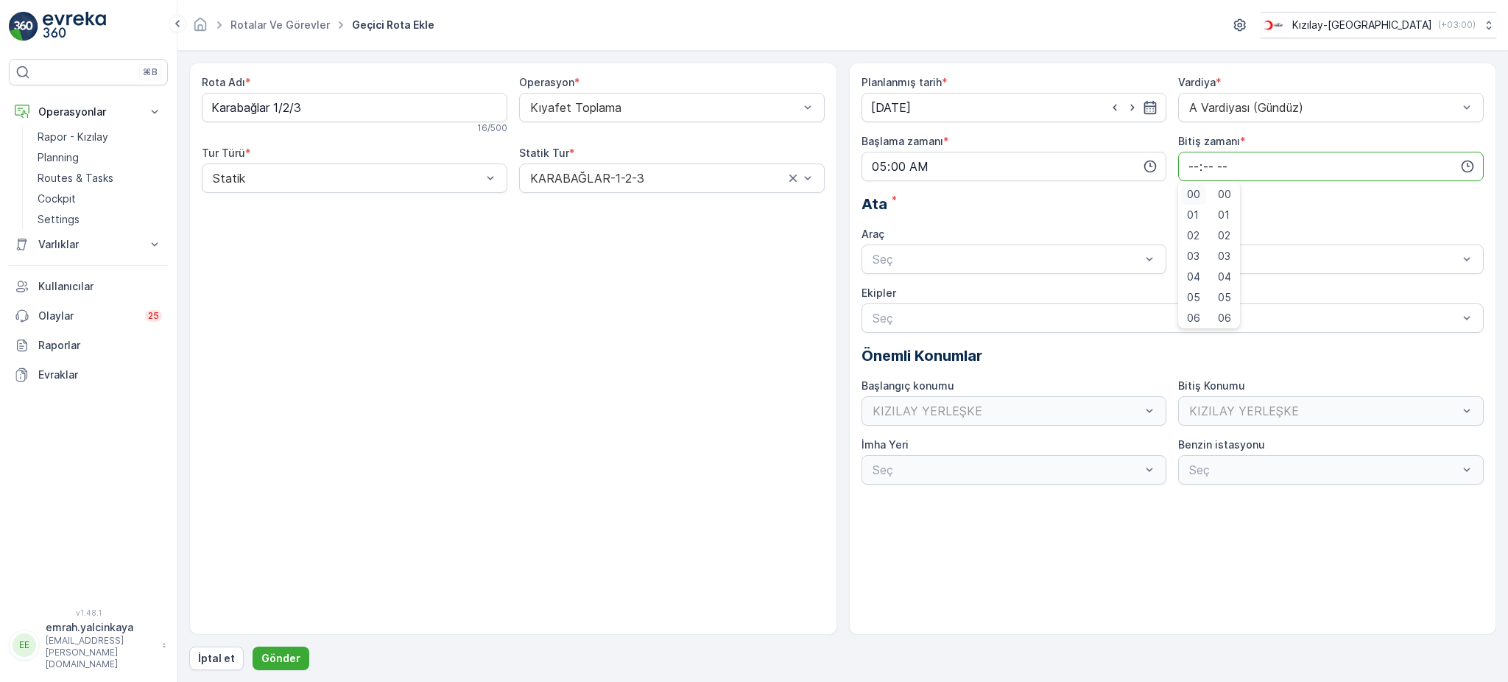
click at [1190, 196] on span "00" at bounding box center [1193, 194] width 13 height 15
type input "00:00"
click at [1002, 269] on div "Seç" at bounding box center [1014, 258] width 306 height 29
click at [997, 295] on div "06 DCG 302" at bounding box center [1014, 295] width 288 height 13
click at [1220, 264] on div at bounding box center [1324, 259] width 272 height 13
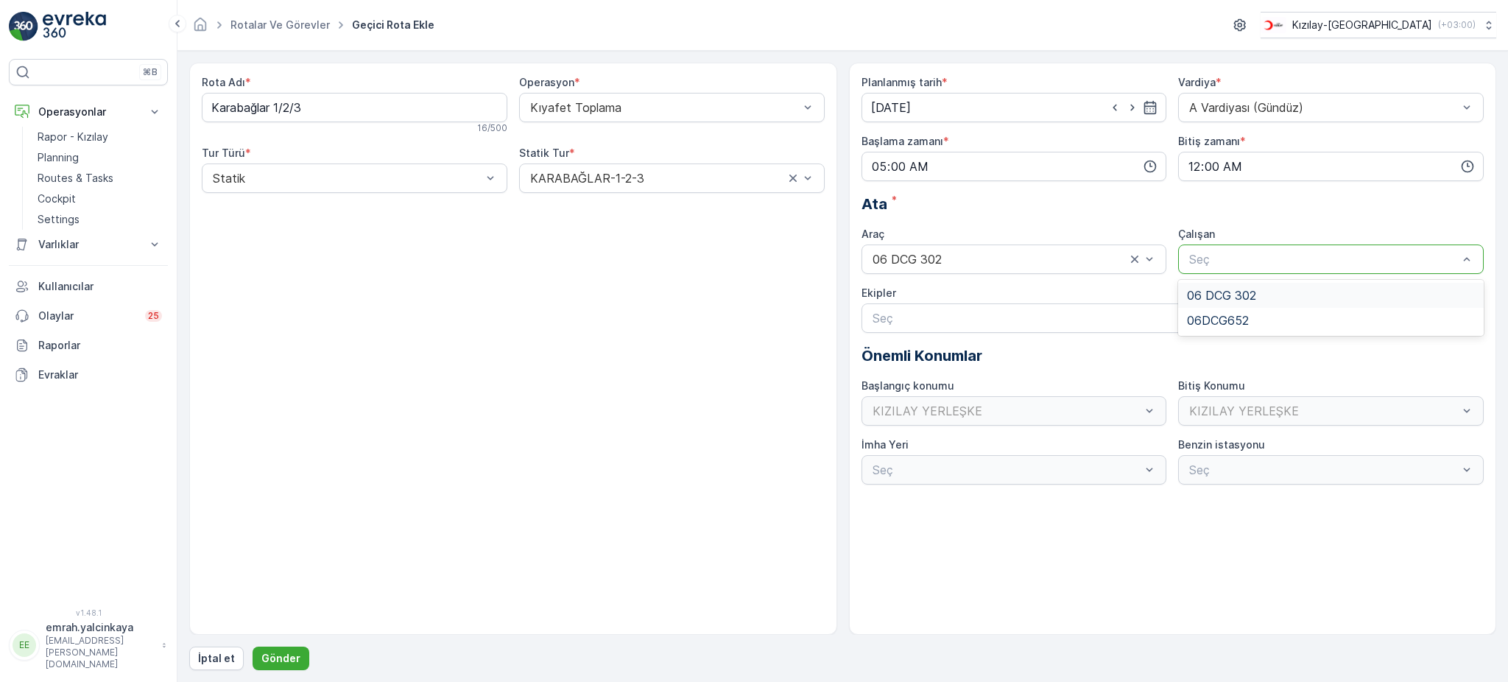
click at [1225, 289] on span "06 DCG 302" at bounding box center [1221, 295] width 69 height 13
click at [284, 657] on p "Gönder" at bounding box center [280, 658] width 39 height 15
